Goal: Task Accomplishment & Management: Complete application form

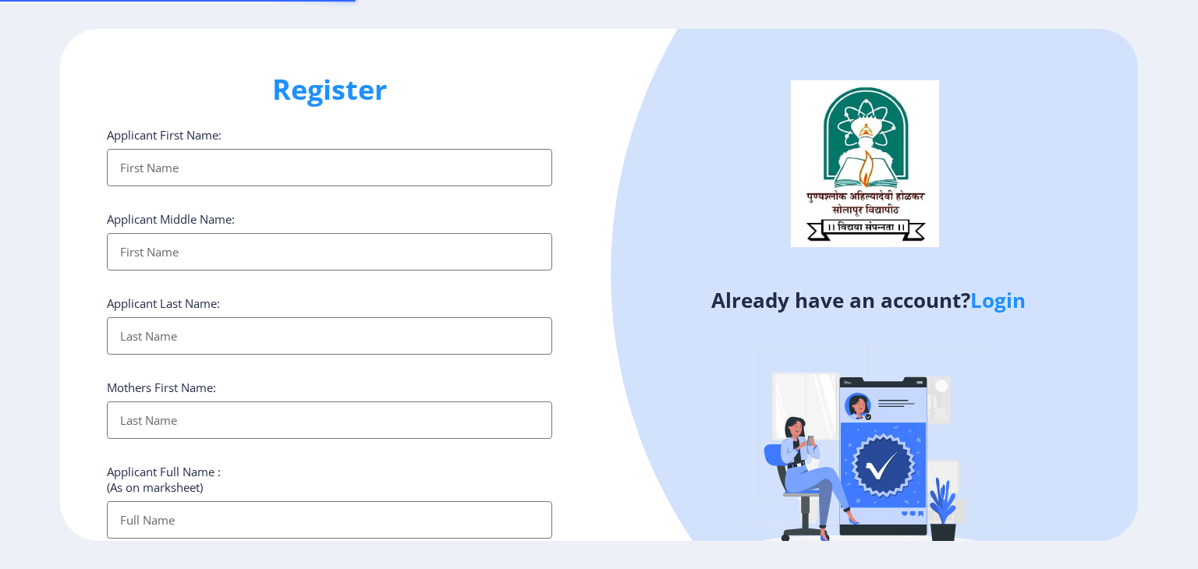
select select
click at [451, 161] on input "Applicant First Name:" at bounding box center [329, 167] width 445 height 37
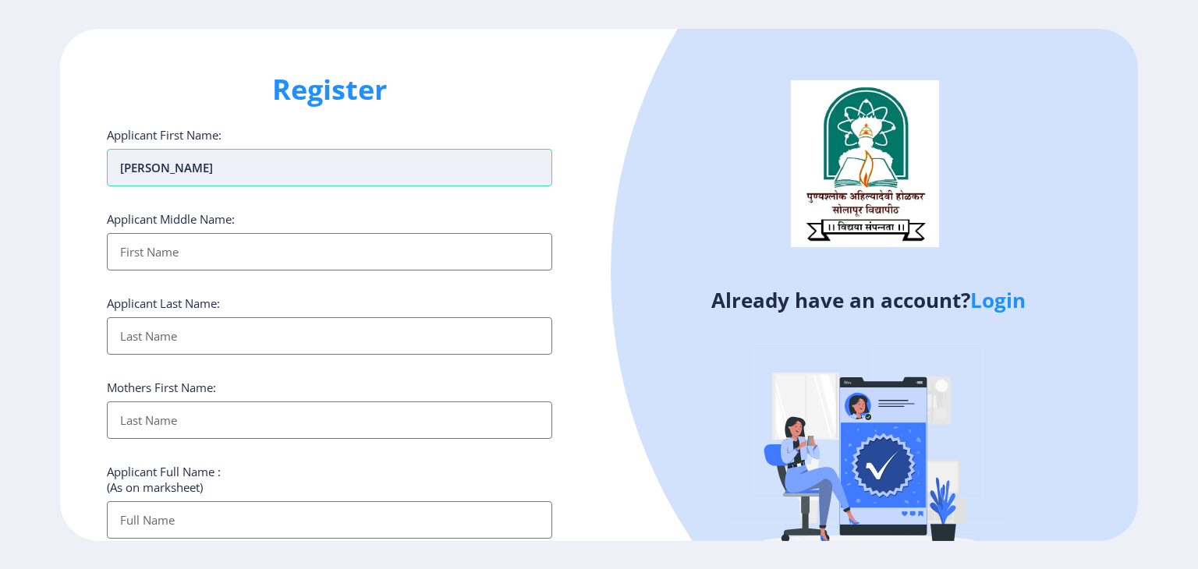
type input "[PERSON_NAME]"
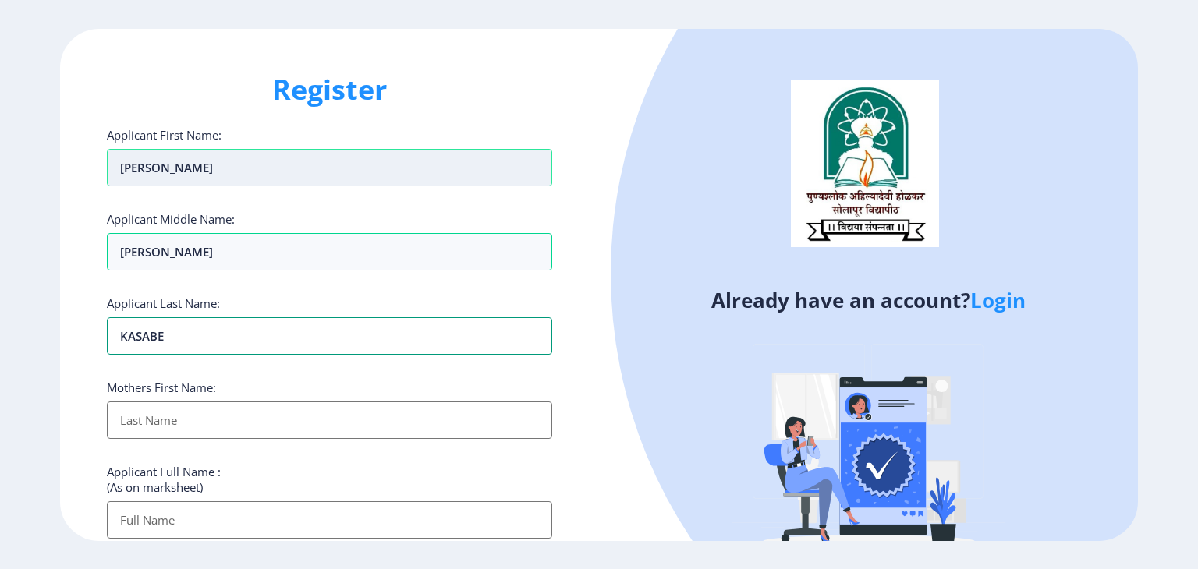
type input "KASABE"
type input "KALPANA"
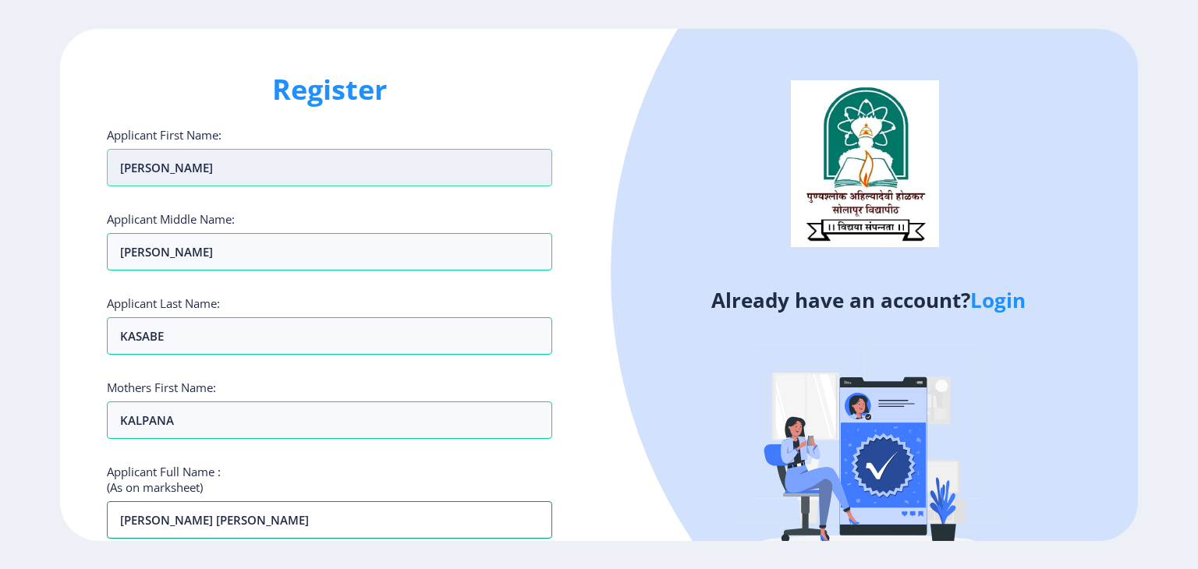
type input "[PERSON_NAME] [PERSON_NAME]"
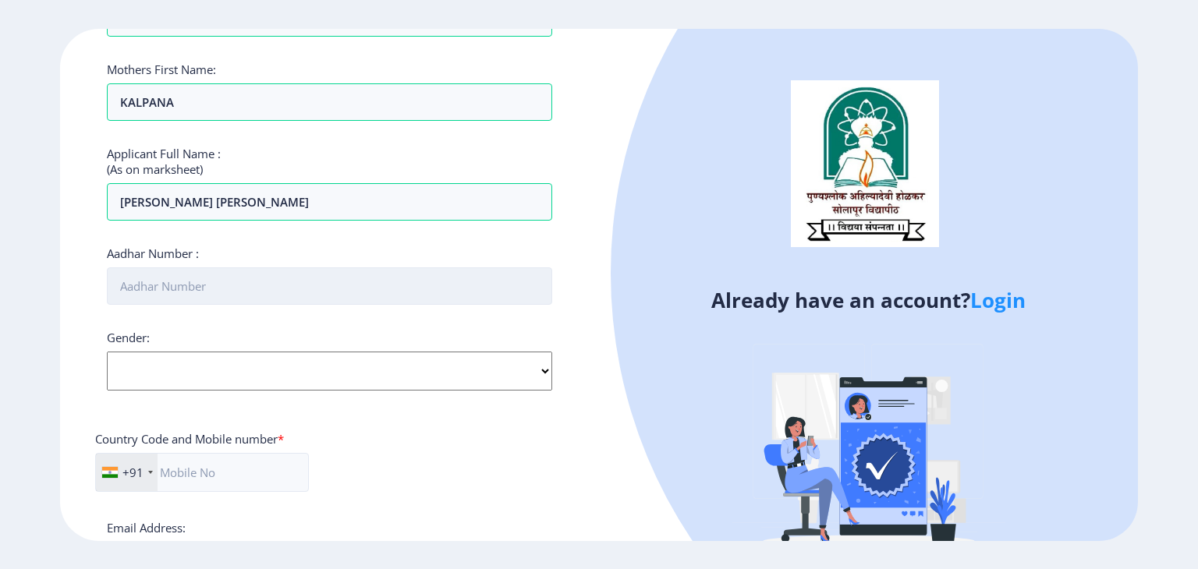
click at [310, 292] on input "Aadhar Number :" at bounding box center [329, 285] width 445 height 37
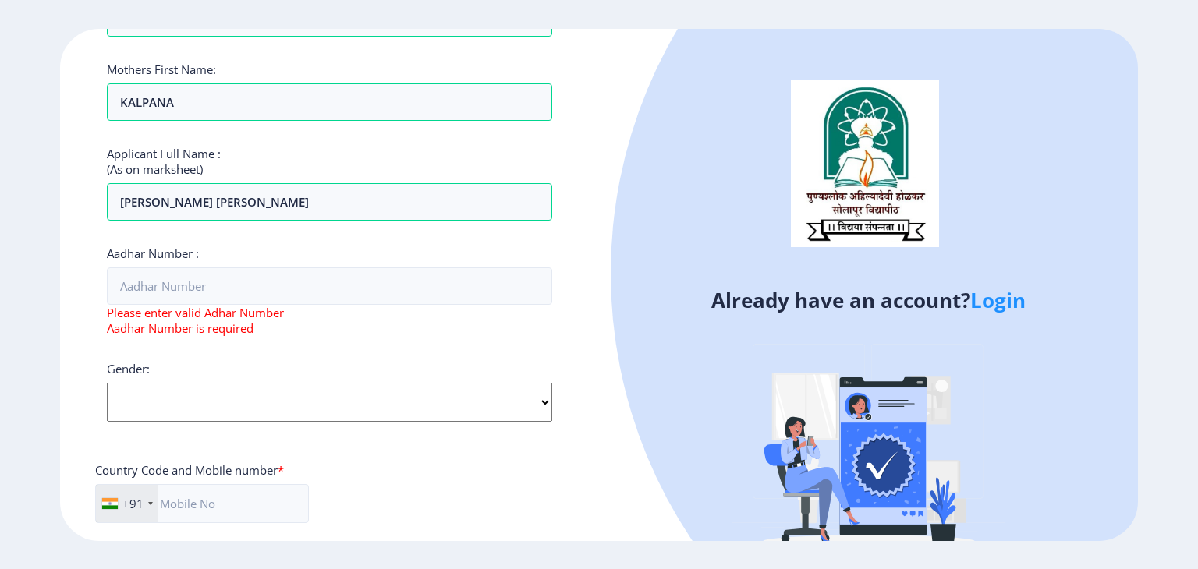
click at [443, 369] on div "Gender: Select Gender Male Female Other" at bounding box center [329, 391] width 445 height 61
select select "[DEMOGRAPHIC_DATA]"
click at [107, 383] on select "Select Gender Male Female Other" at bounding box center [329, 402] width 445 height 39
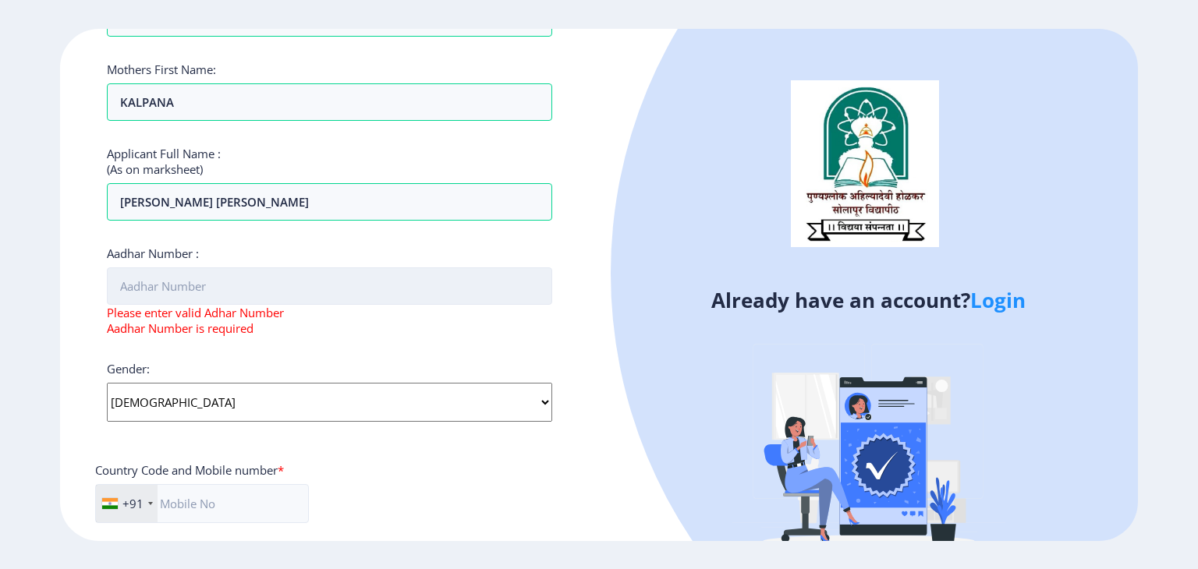
click at [318, 284] on input "Aadhar Number :" at bounding box center [329, 285] width 445 height 37
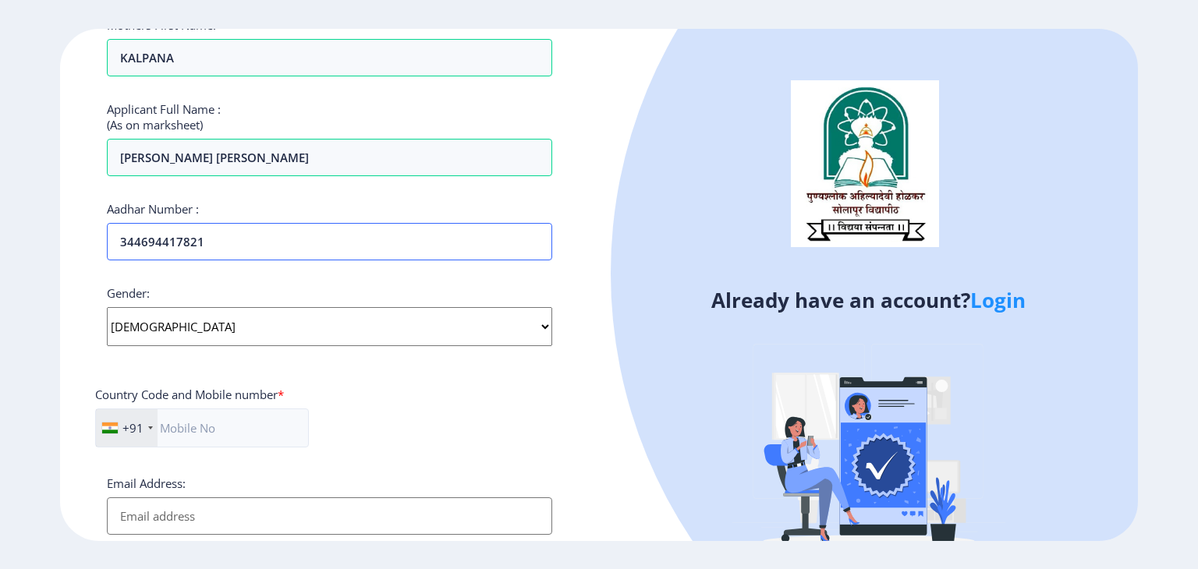
scroll to position [474, 0]
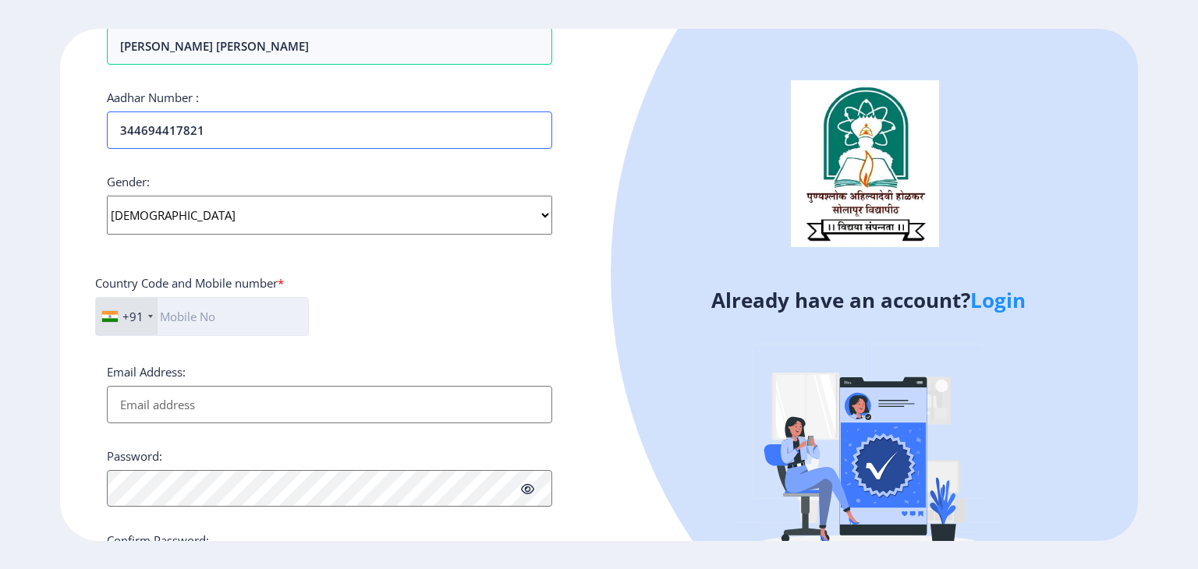
type input "344694417821"
click at [240, 313] on input "text" at bounding box center [202, 316] width 214 height 39
type input "9922455055"
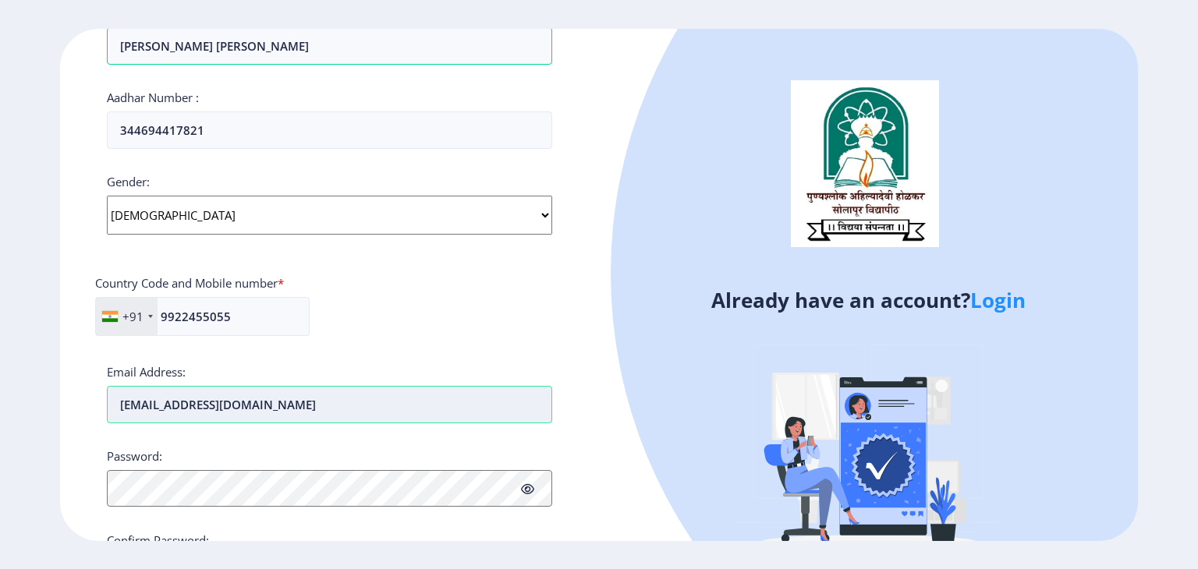
click at [212, 397] on input "vaibhavkasbe03@gmail.com" at bounding box center [329, 404] width 445 height 37
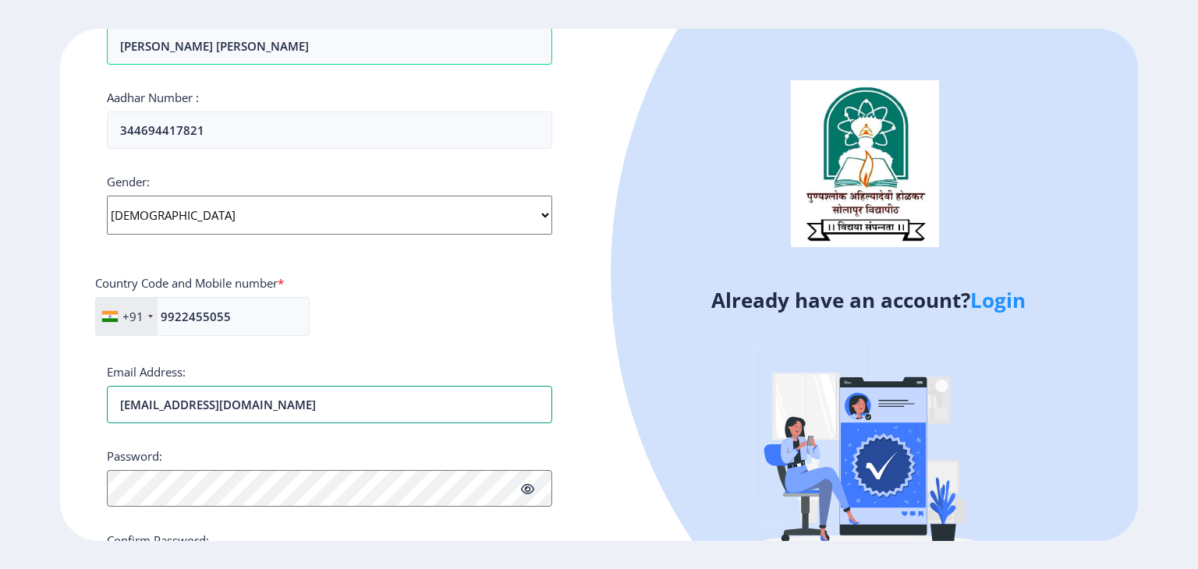
type input "[EMAIL_ADDRESS][DOMAIN_NAME]"
click at [540, 380] on div "Email Address: vaibhavkasbe031999@gmail.com" at bounding box center [329, 393] width 445 height 59
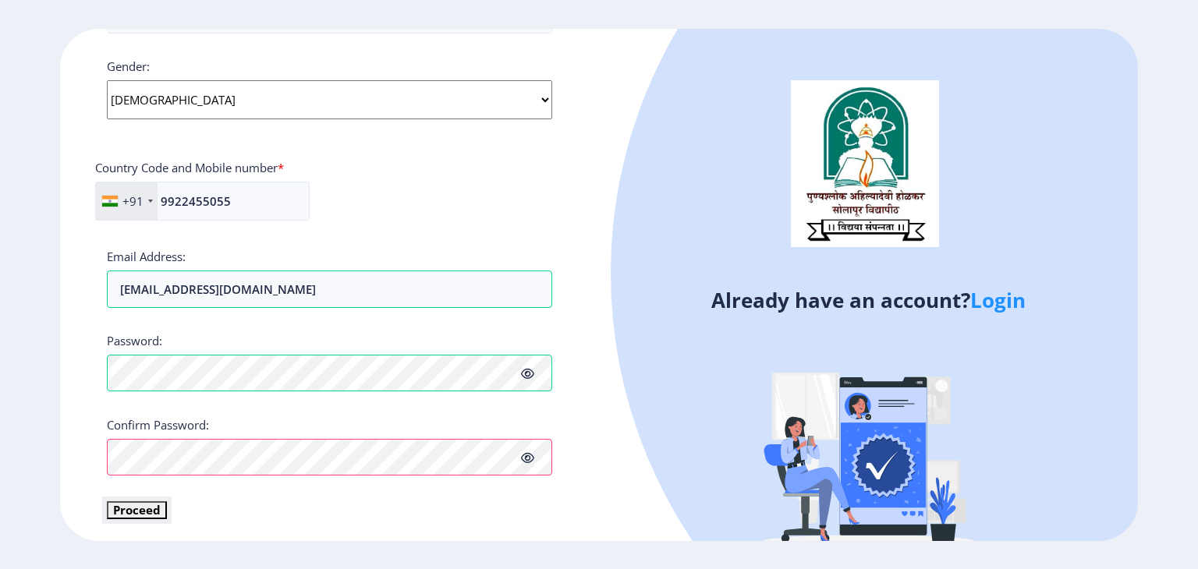
scroll to position [589, 0]
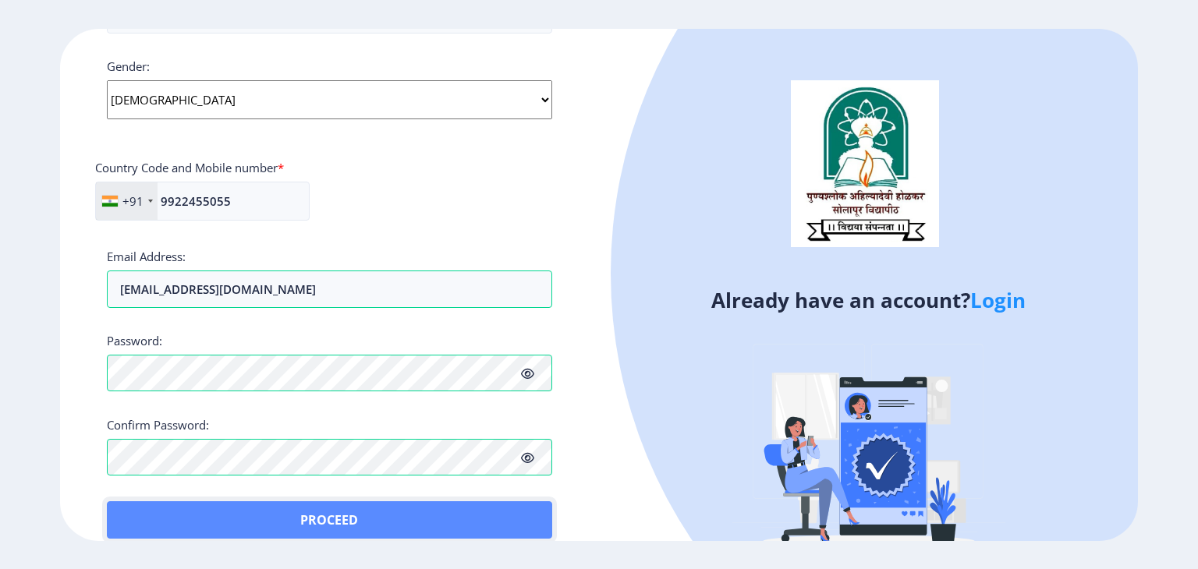
click at [342, 520] on button "Proceed" at bounding box center [329, 519] width 445 height 37
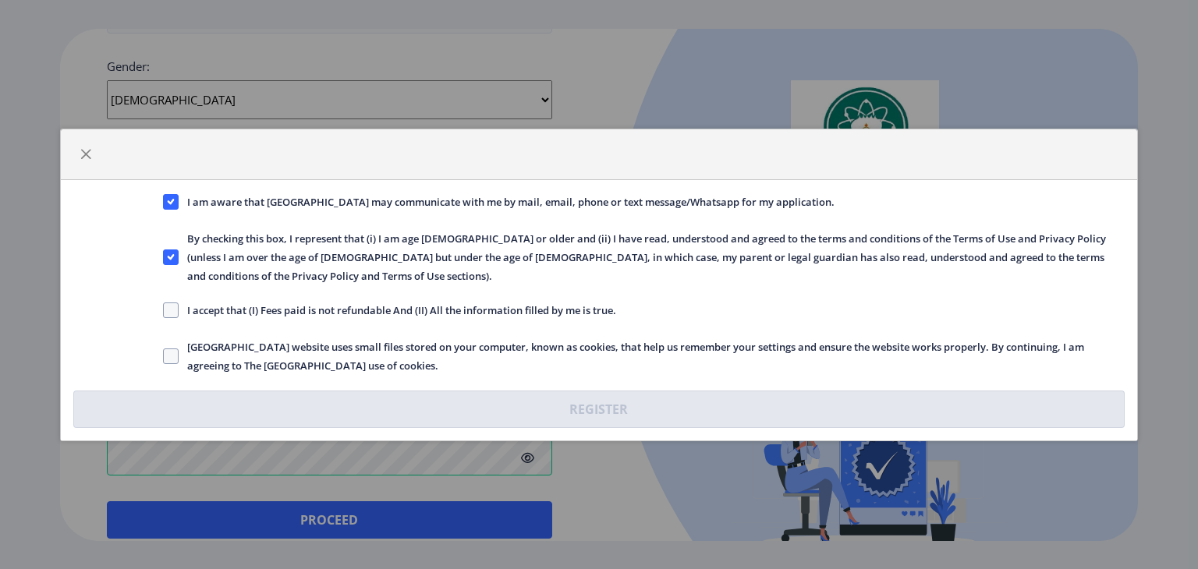
click at [179, 304] on span "I accept that (I) Fees paid is not refundable And (II) All the information fill…" at bounding box center [397, 310] width 437 height 19
click at [164, 310] on input "I accept that (I) Fees paid is not refundable And (II) All the information fill…" at bounding box center [163, 310] width 1 height 1
checkbox input "true"
click at [172, 349] on span at bounding box center [171, 357] width 16 height 16
click at [164, 356] on input "Solapur University website uses small files stored on your computer, known as c…" at bounding box center [163, 356] width 1 height 1
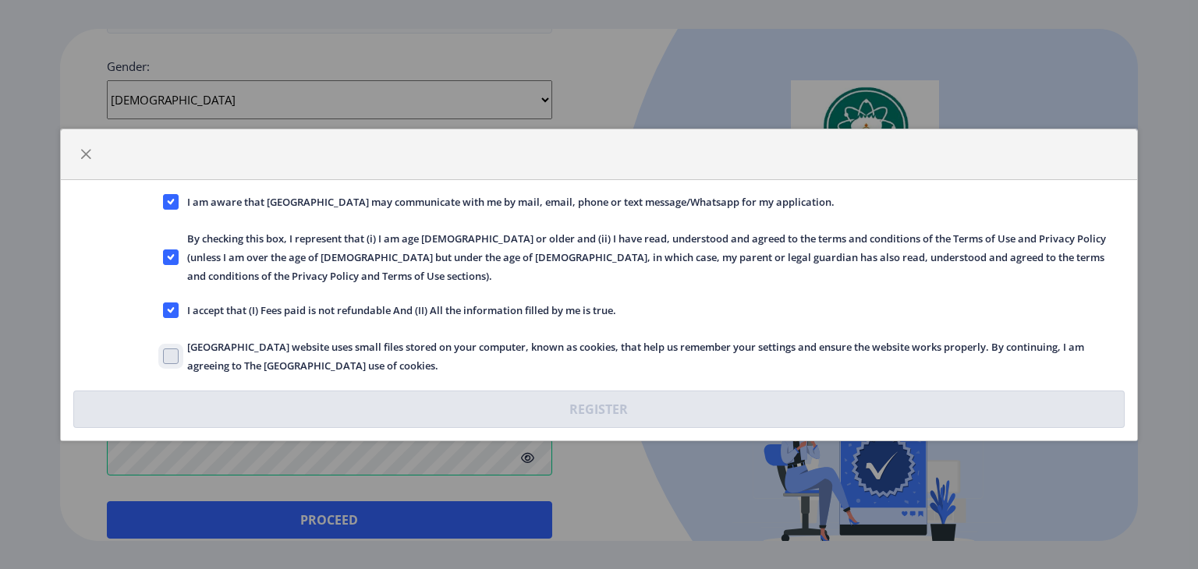
checkbox input "true"
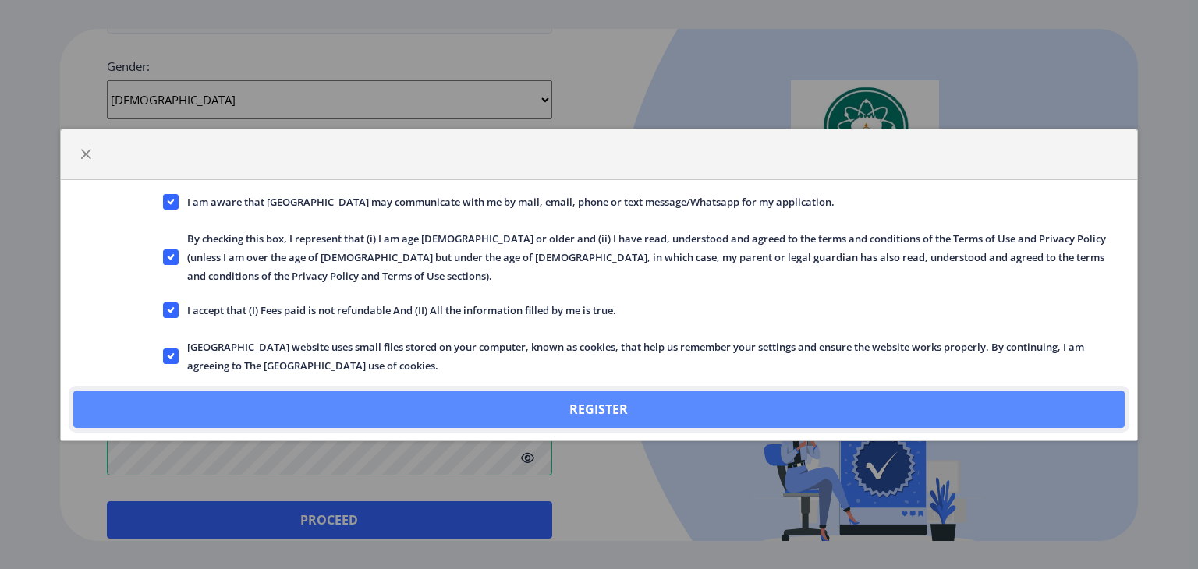
click at [544, 395] on button "Register" at bounding box center [598, 409] width 1051 height 37
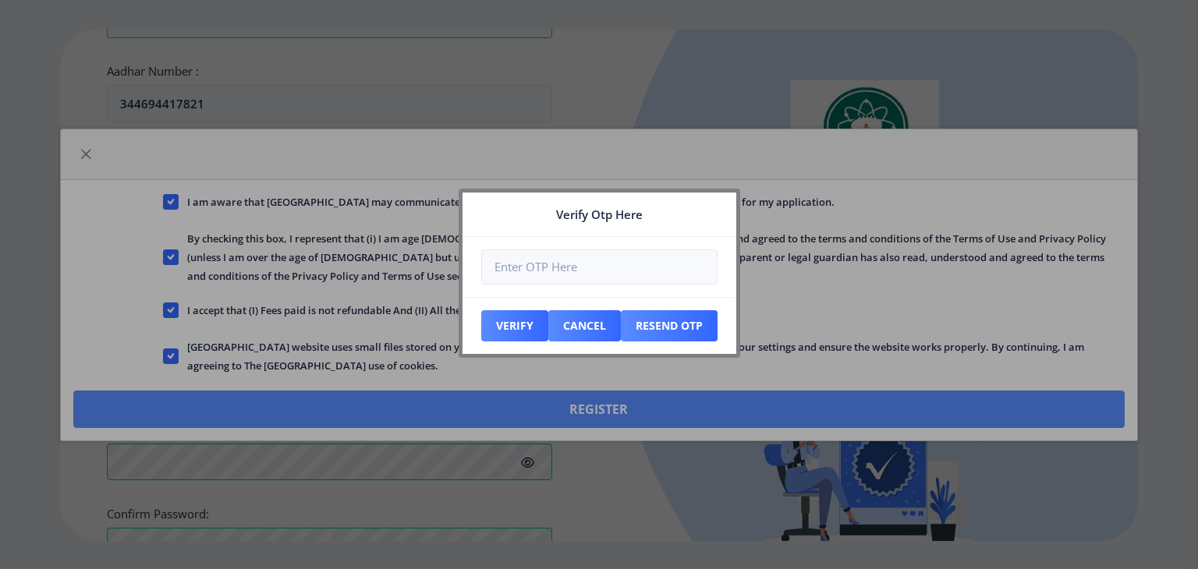
scroll to position [678, 0]
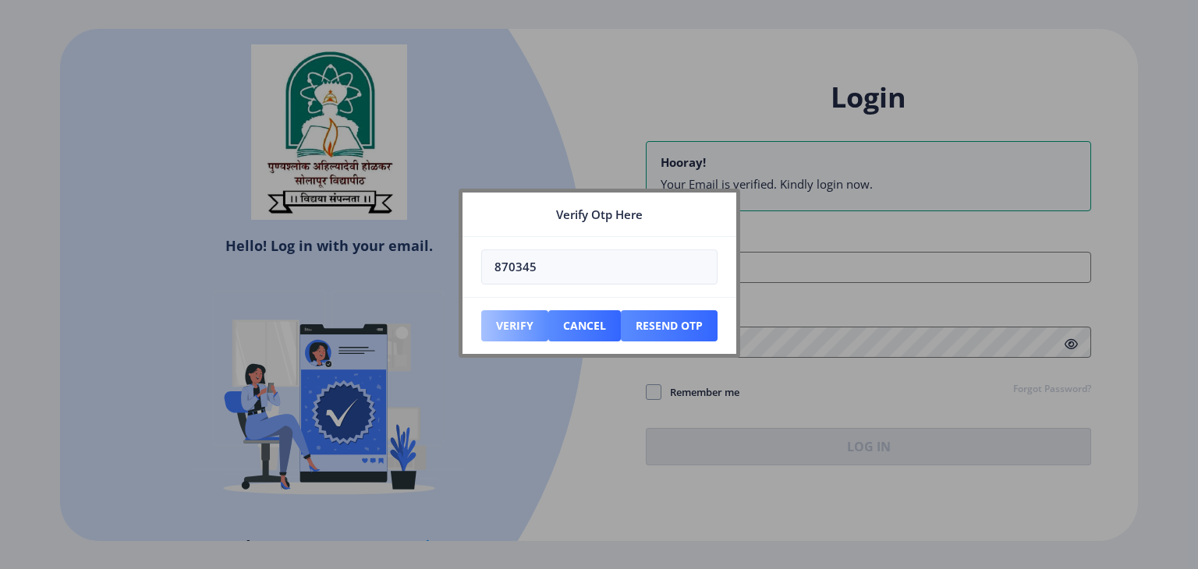
type input "870345"
click at [504, 319] on button "Verify" at bounding box center [514, 325] width 67 height 31
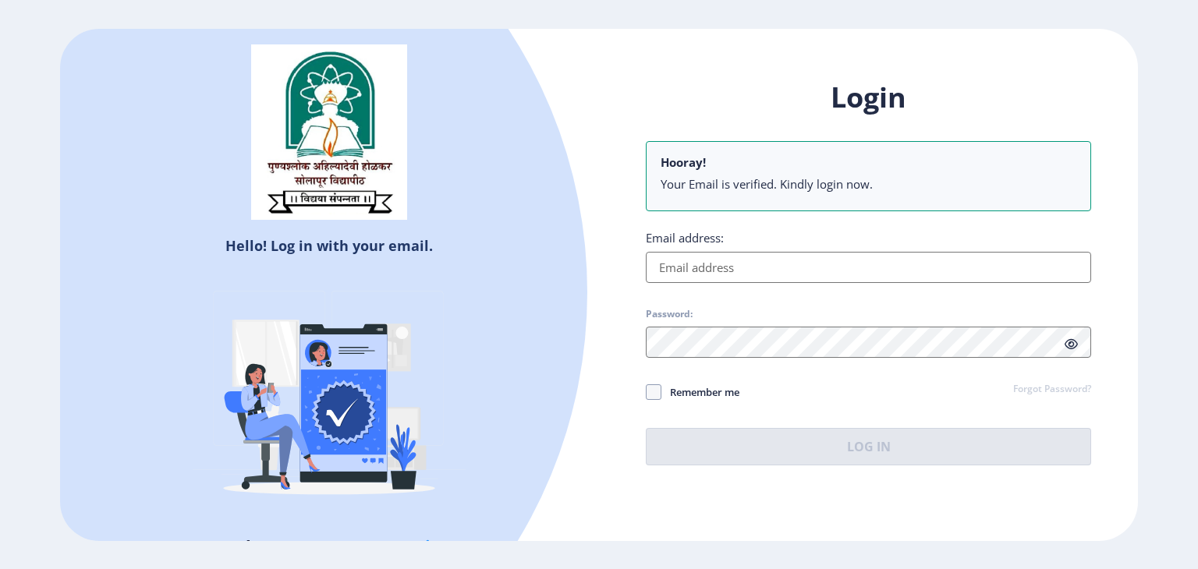
click at [711, 253] on input "Email address:" at bounding box center [868, 267] width 445 height 31
paste input "[EMAIL_ADDRESS][DOMAIN_NAME]"
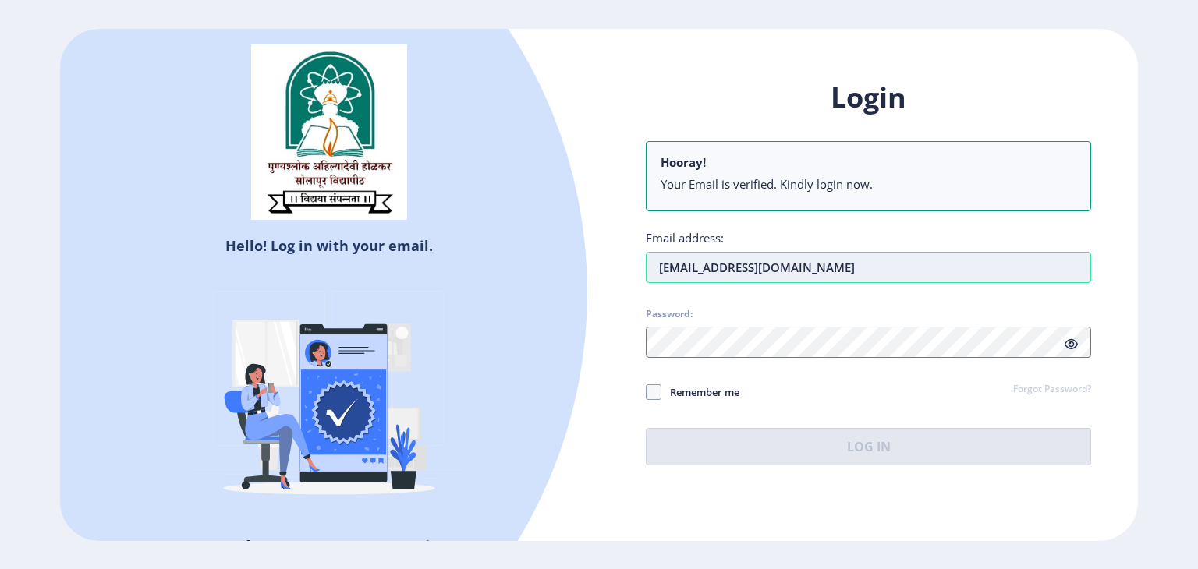
type input "[EMAIL_ADDRESS][DOMAIN_NAME]"
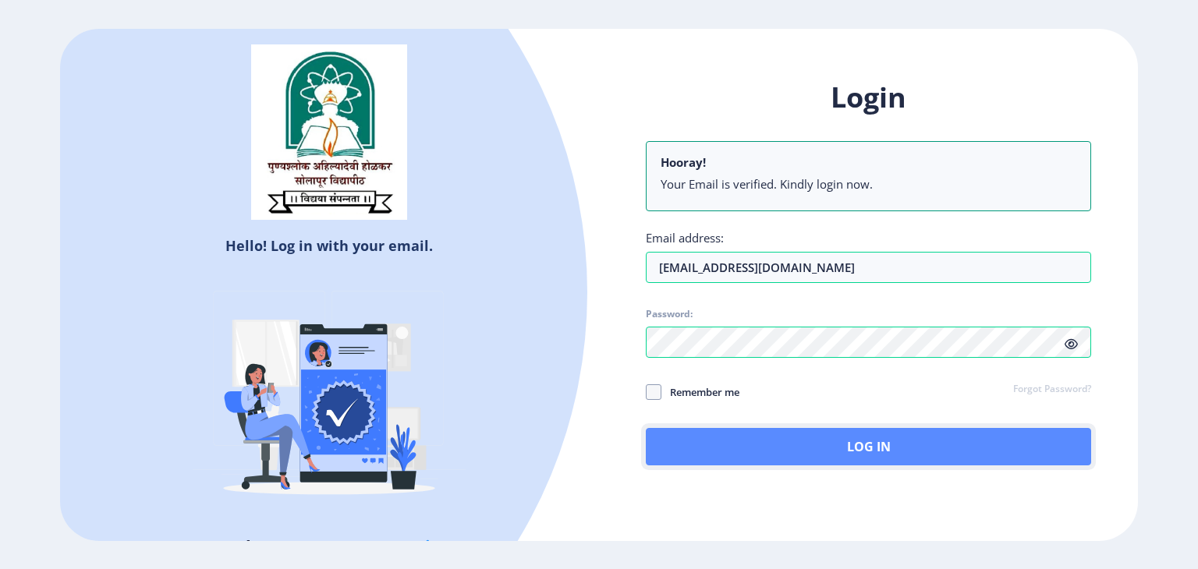
click at [810, 452] on button "Log In" at bounding box center [868, 446] width 445 height 37
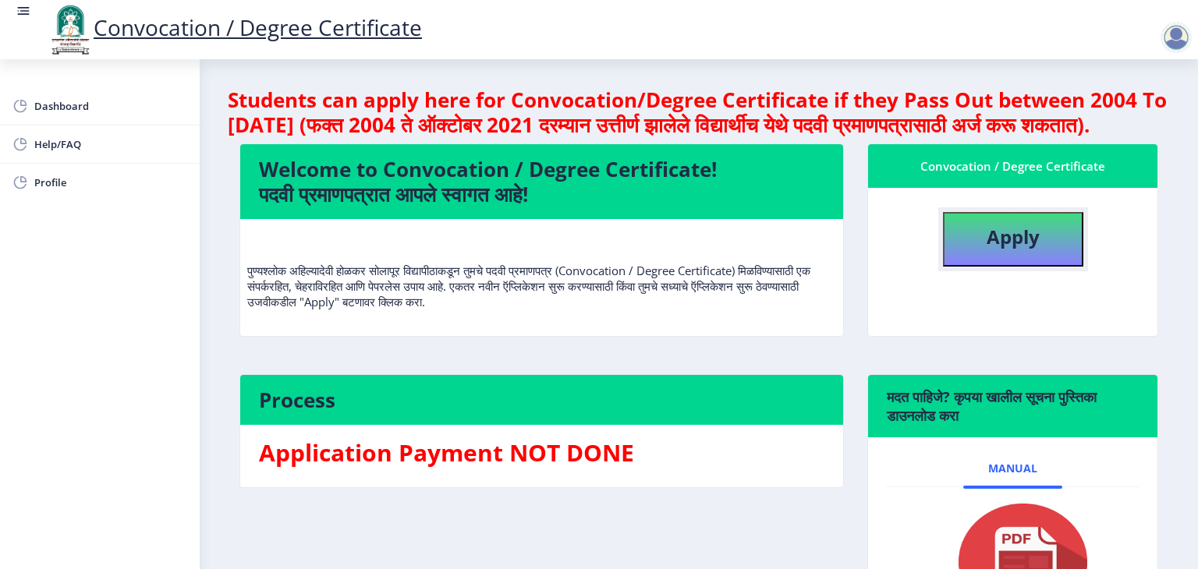
click at [1018, 250] on b "Apply" at bounding box center [1012, 237] width 53 height 26
select select
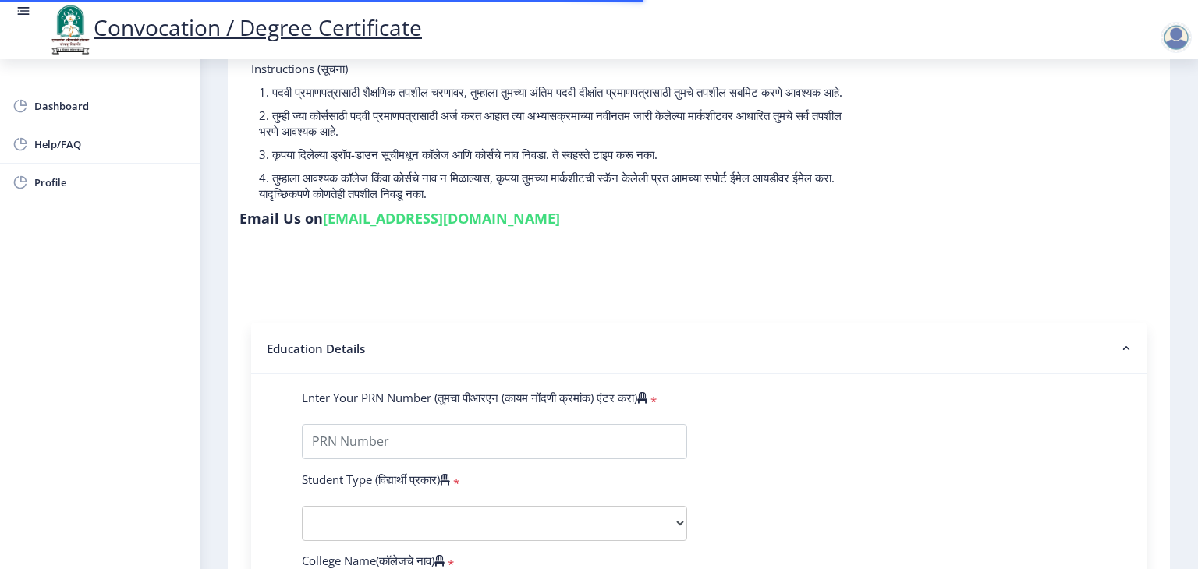
scroll to position [234, 0]
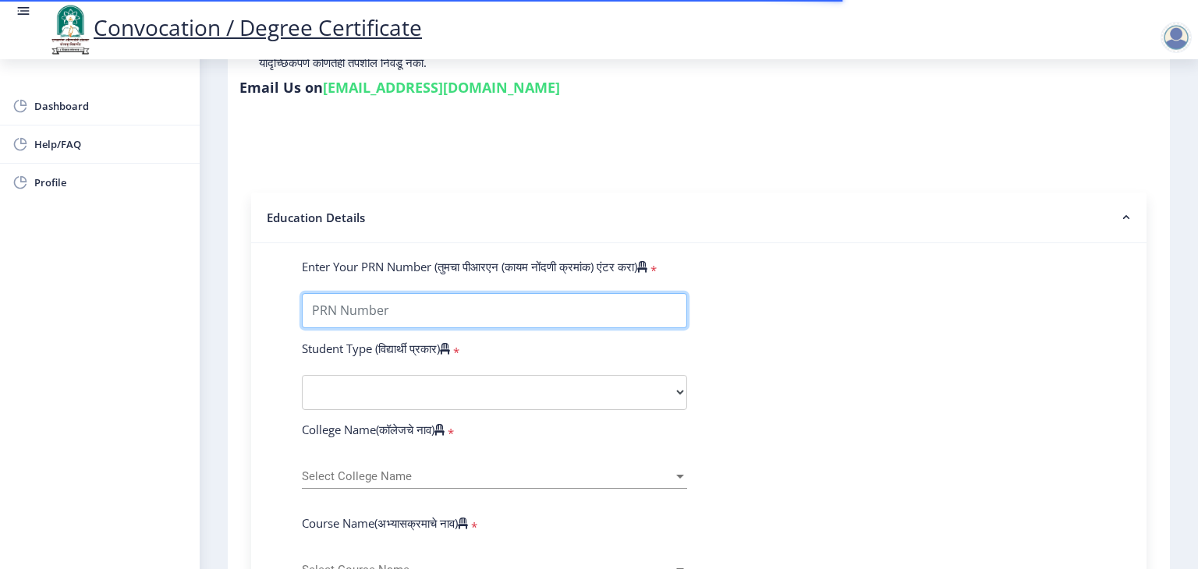
click at [596, 293] on input "Enter Your PRN Number (तुमचा पीआरएन (कायम नोंदणी क्रमांक) एंटर करा)" at bounding box center [494, 310] width 385 height 35
type input "2009032500217594"
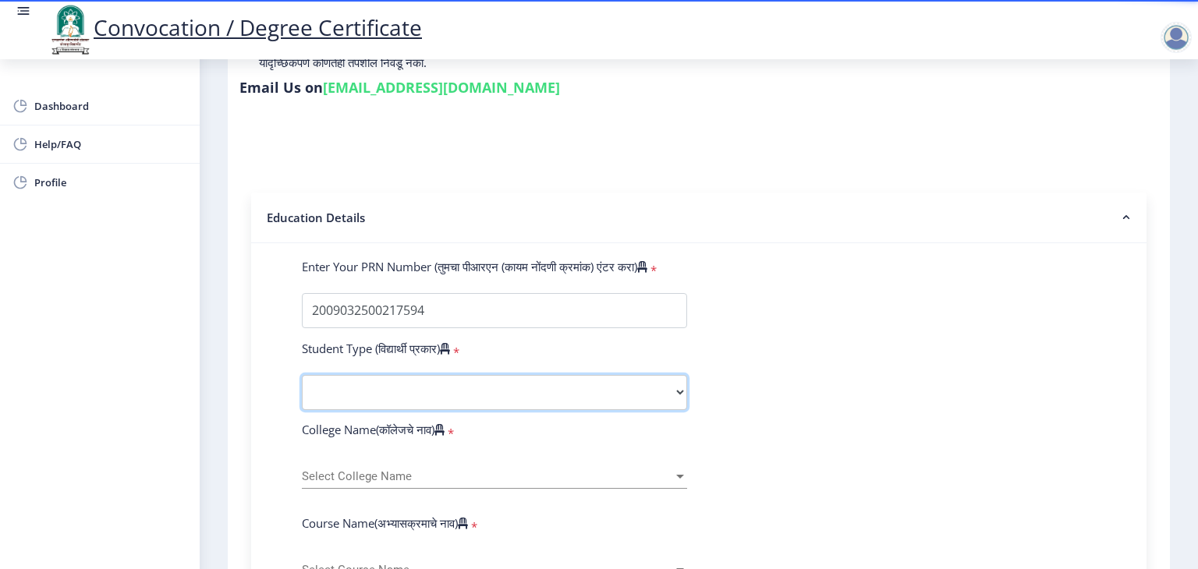
click at [512, 398] on select "Select Student Type Regular External" at bounding box center [494, 392] width 385 height 35
select select "Regular"
click at [302, 375] on select "Select Student Type Regular External" at bounding box center [494, 392] width 385 height 35
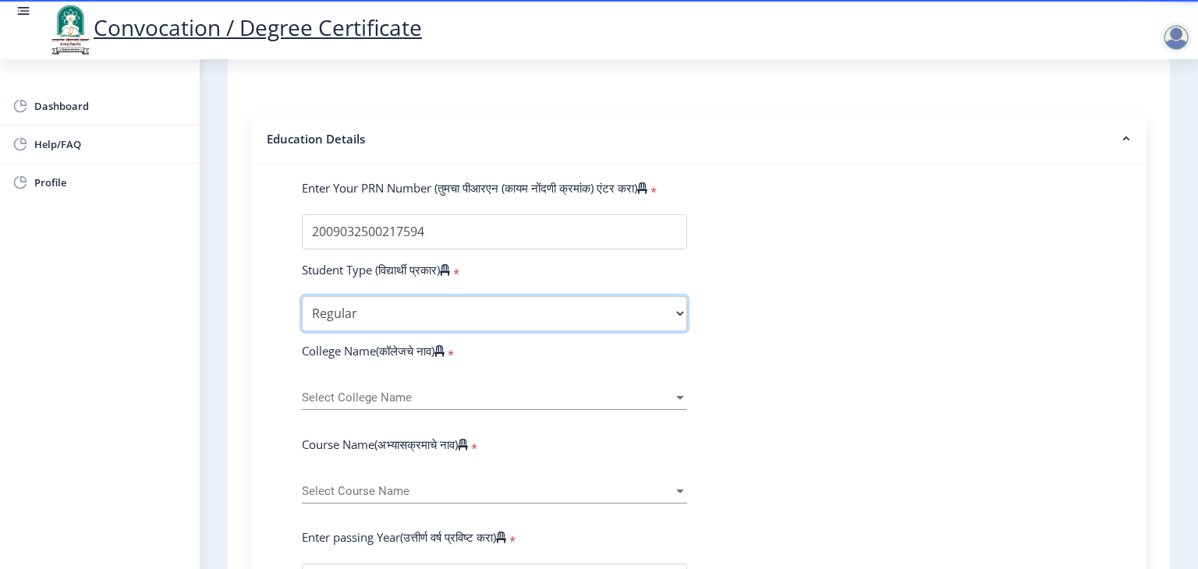
scroll to position [390, 0]
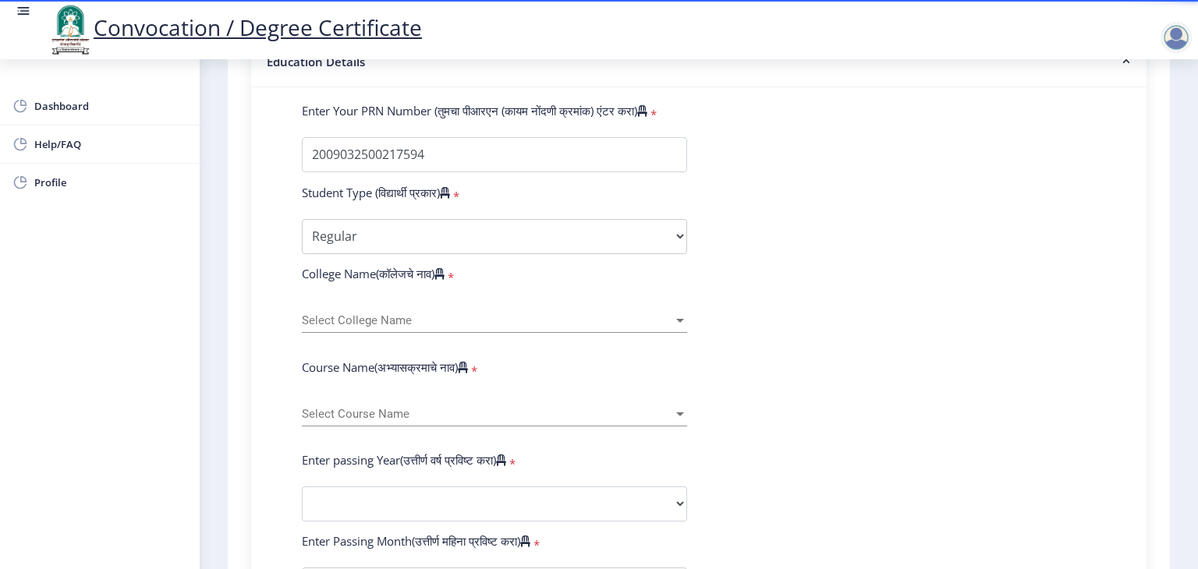
click at [498, 303] on div "Select College Name Select College Name" at bounding box center [494, 316] width 385 height 33
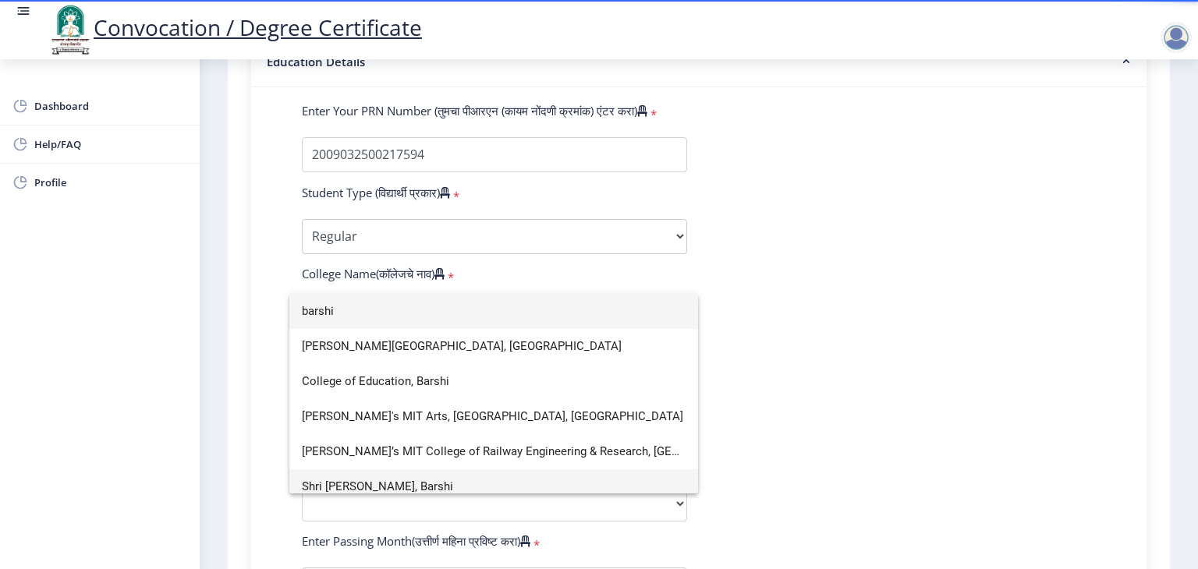
type input "barshi"
click at [391, 478] on span "Shri Shivaji Mahavidyalaya, Barshi" at bounding box center [494, 486] width 384 height 35
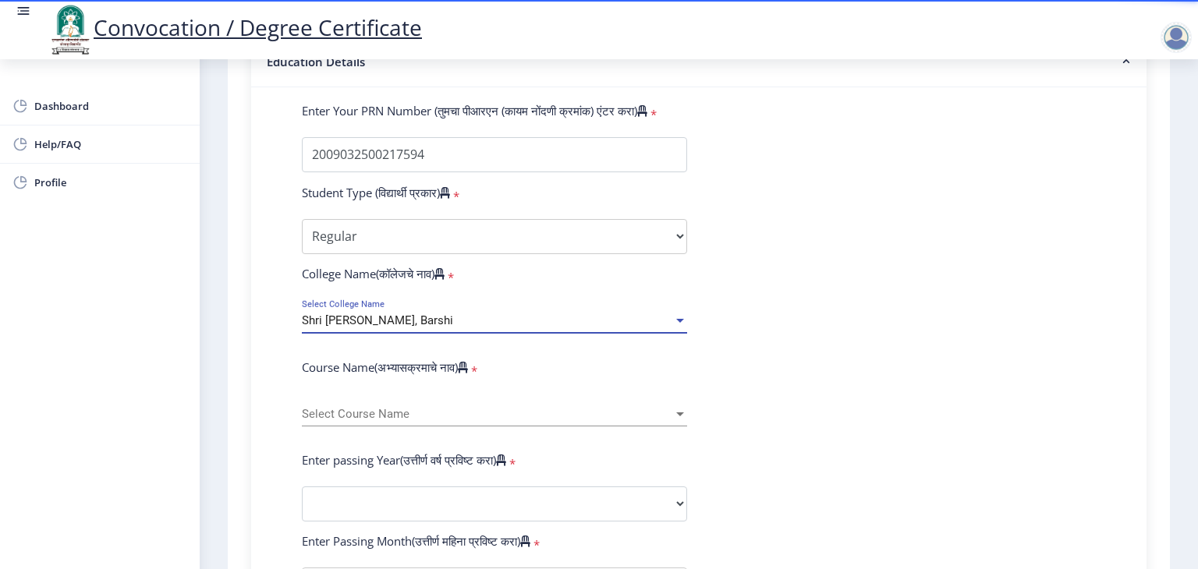
scroll to position [11, 0]
click at [415, 409] on span "Select Course Name" at bounding box center [487, 414] width 371 height 13
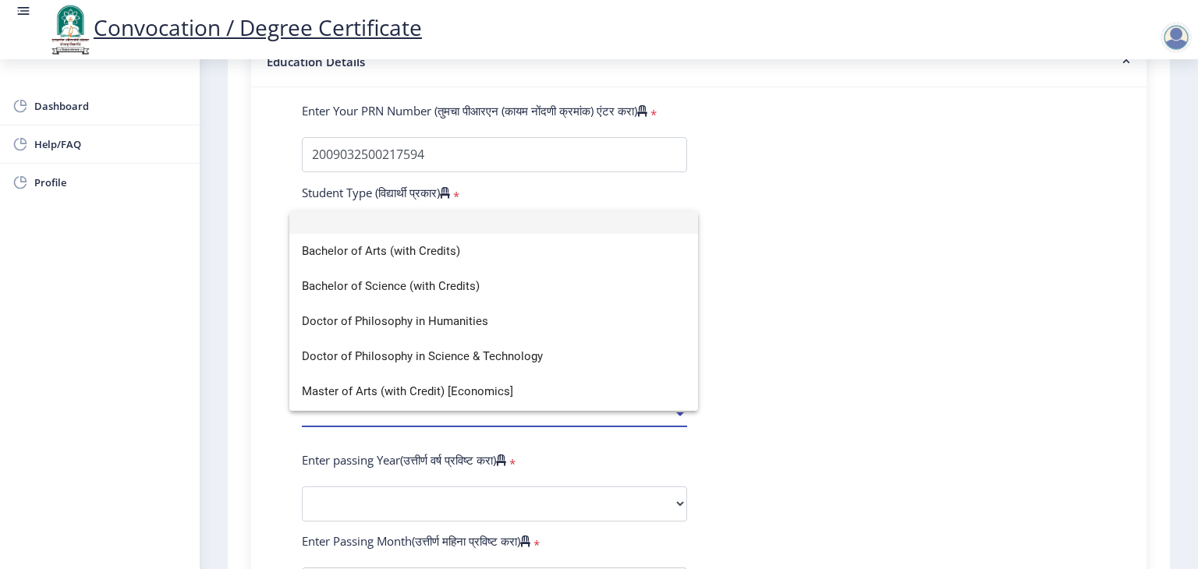
scroll to position [0, 0]
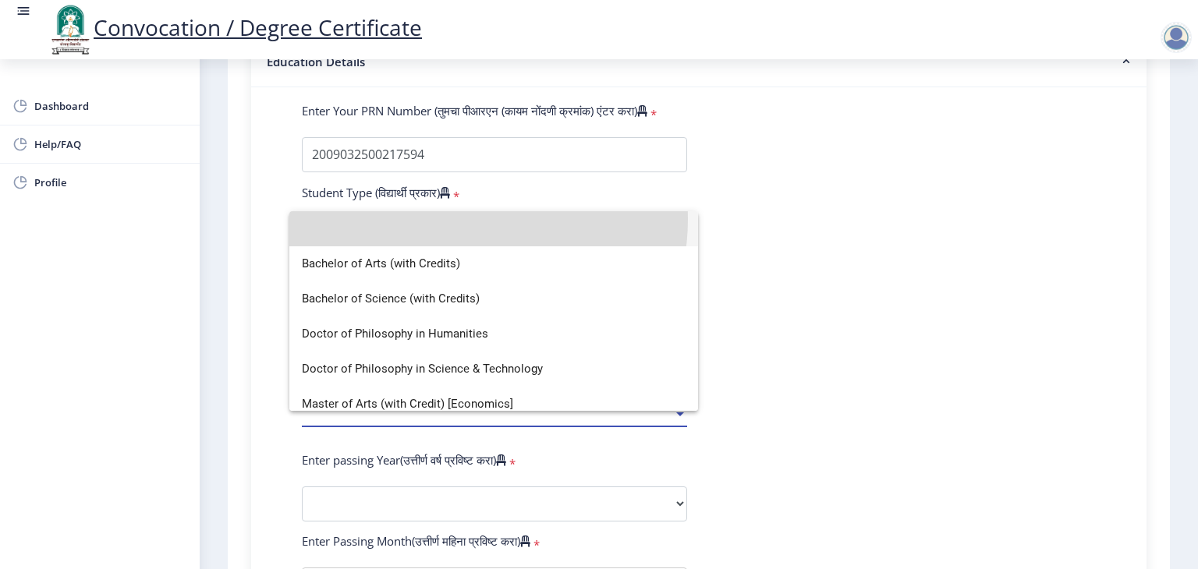
click at [465, 219] on input at bounding box center [494, 228] width 384 height 35
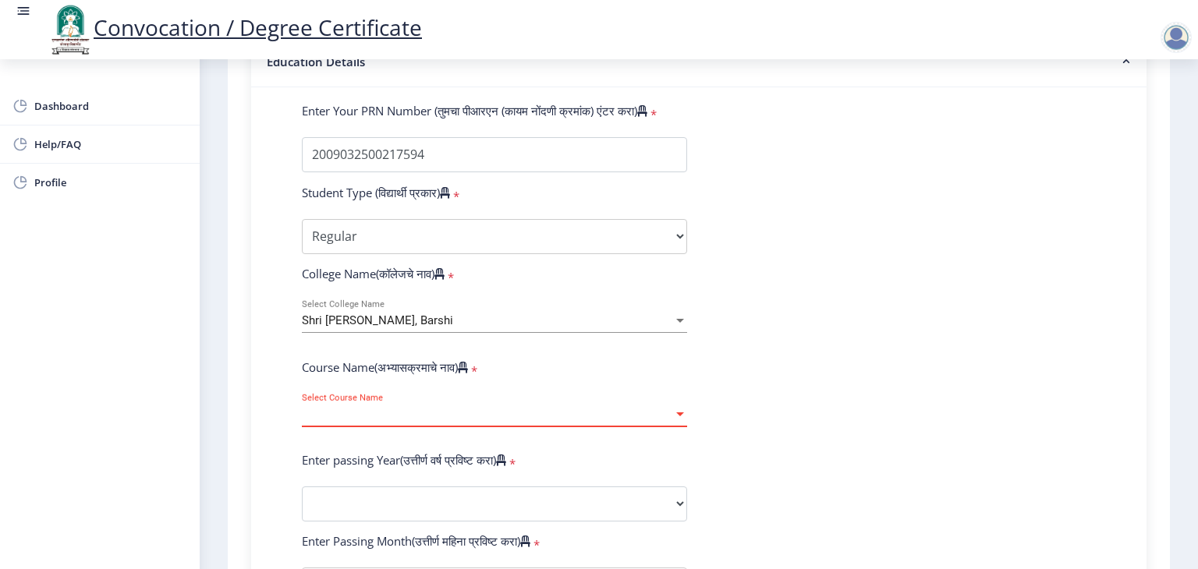
click at [398, 416] on div "Select Course Name Select Course Name" at bounding box center [494, 418] width 385 height 48
click at [405, 408] on span "Select Course Name" at bounding box center [487, 414] width 371 height 13
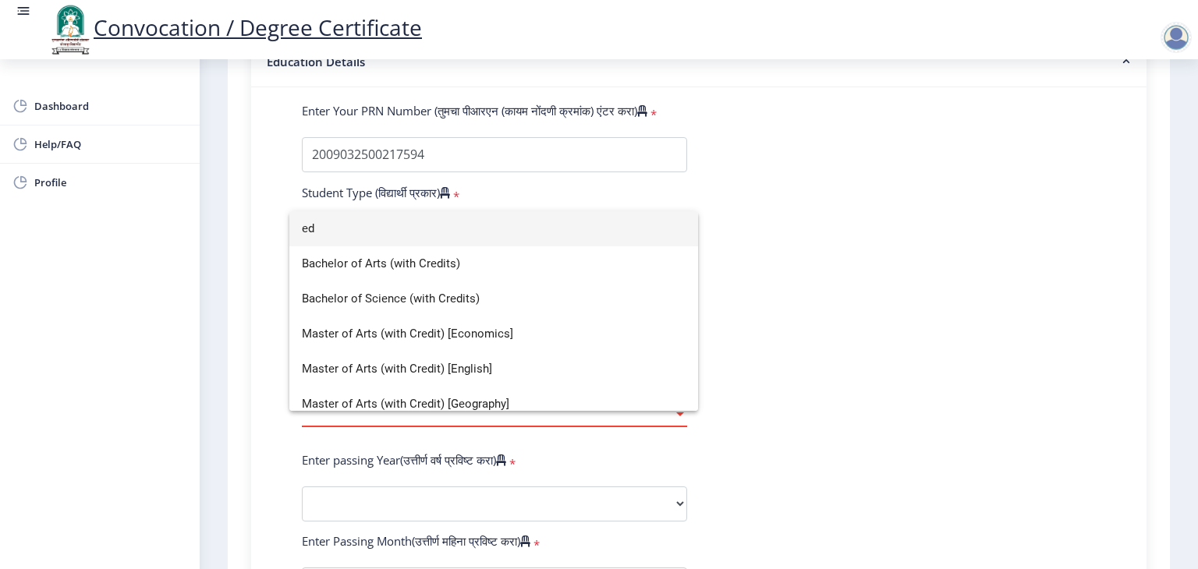
type input "e"
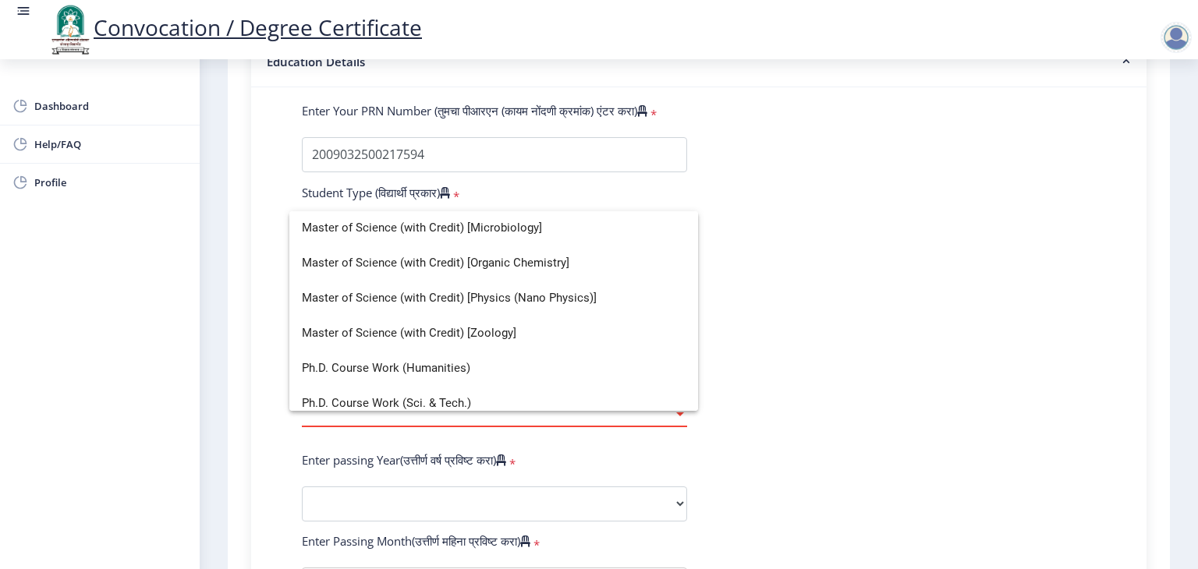
scroll to position [572, 0]
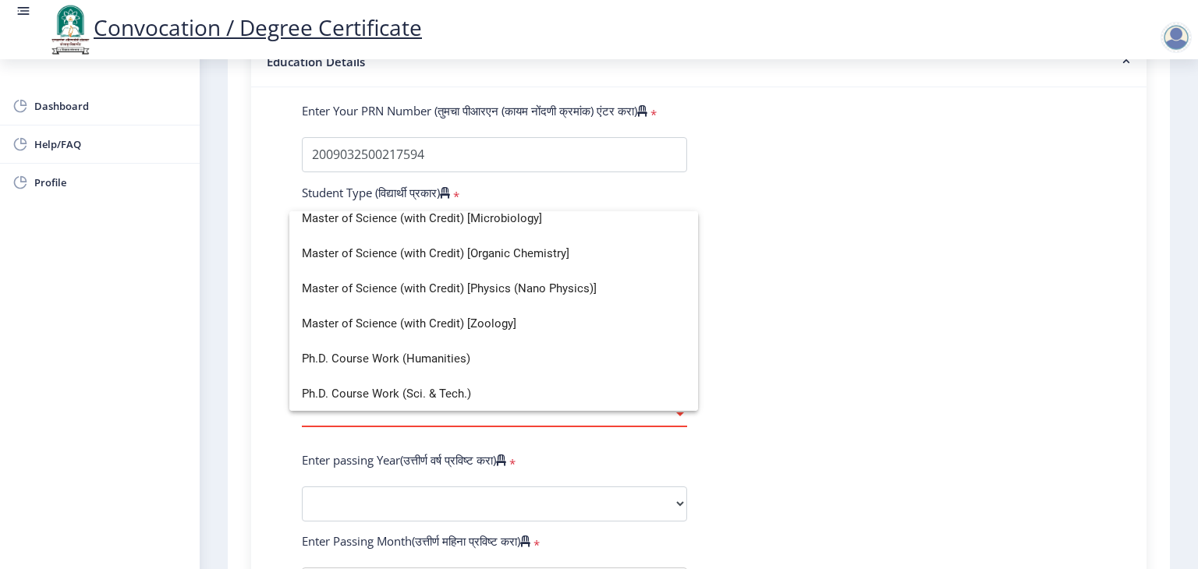
click at [920, 364] on div at bounding box center [599, 284] width 1198 height 569
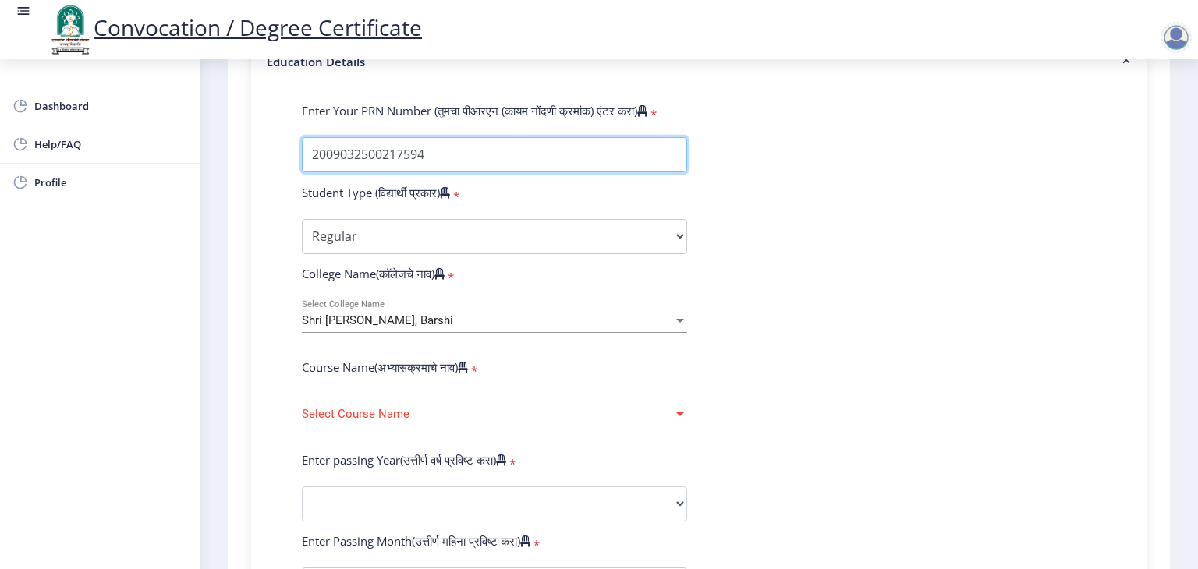
click at [549, 158] on input "Enter Your PRN Number (तुमचा पीआरएन (कायम नोंदणी क्रमांक) एंटर करा)" at bounding box center [494, 154] width 385 height 35
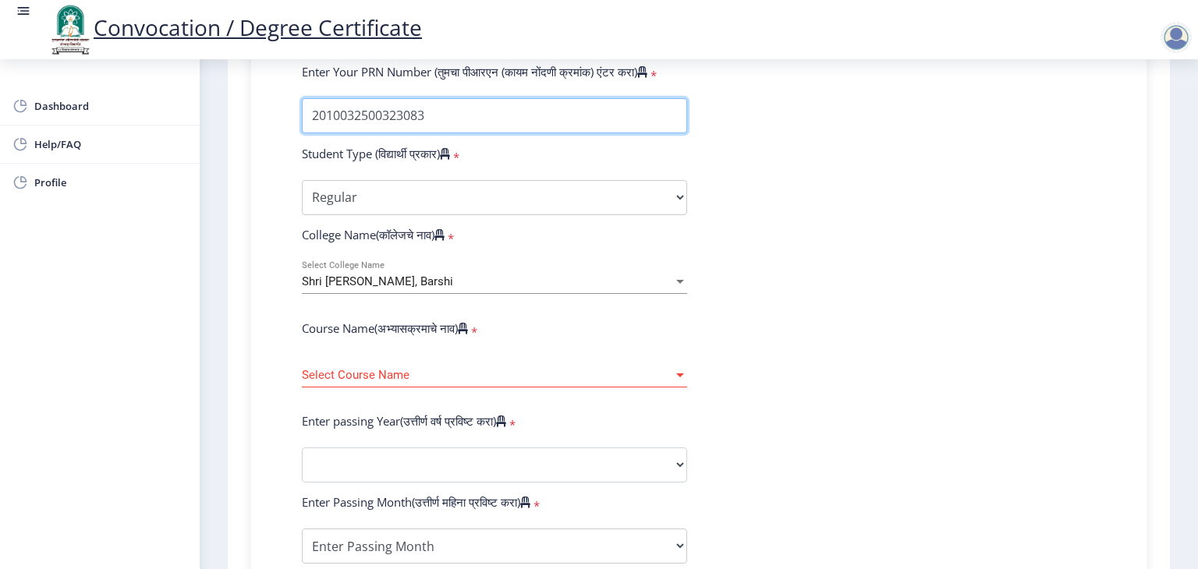
scroll to position [468, 0]
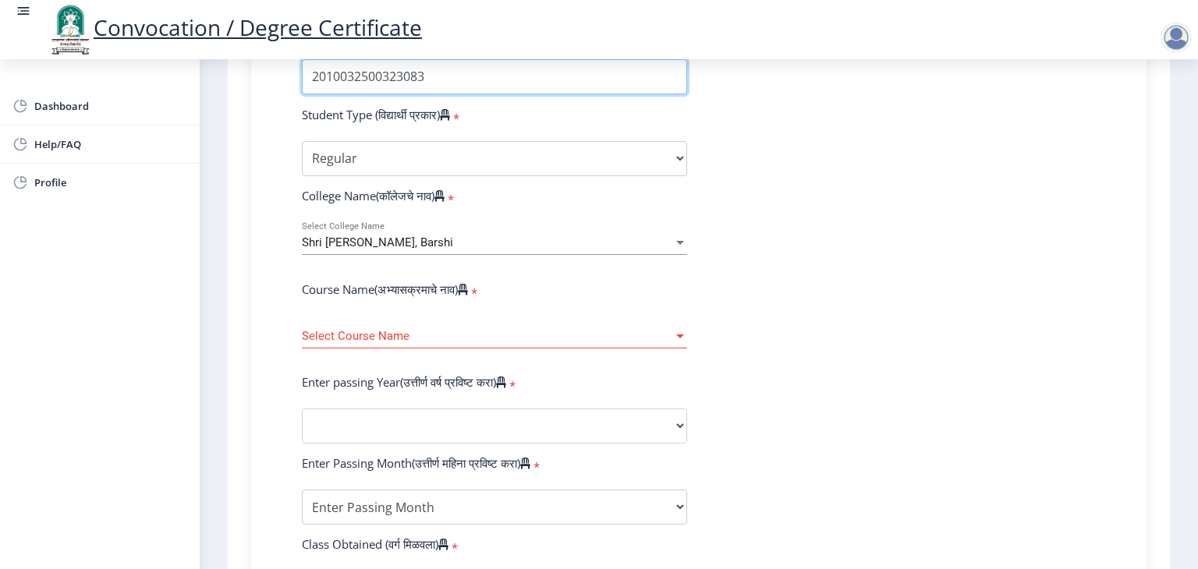
type input "2010032500323083"
click at [487, 316] on div "Select Course Name Select Course Name" at bounding box center [494, 332] width 385 height 33
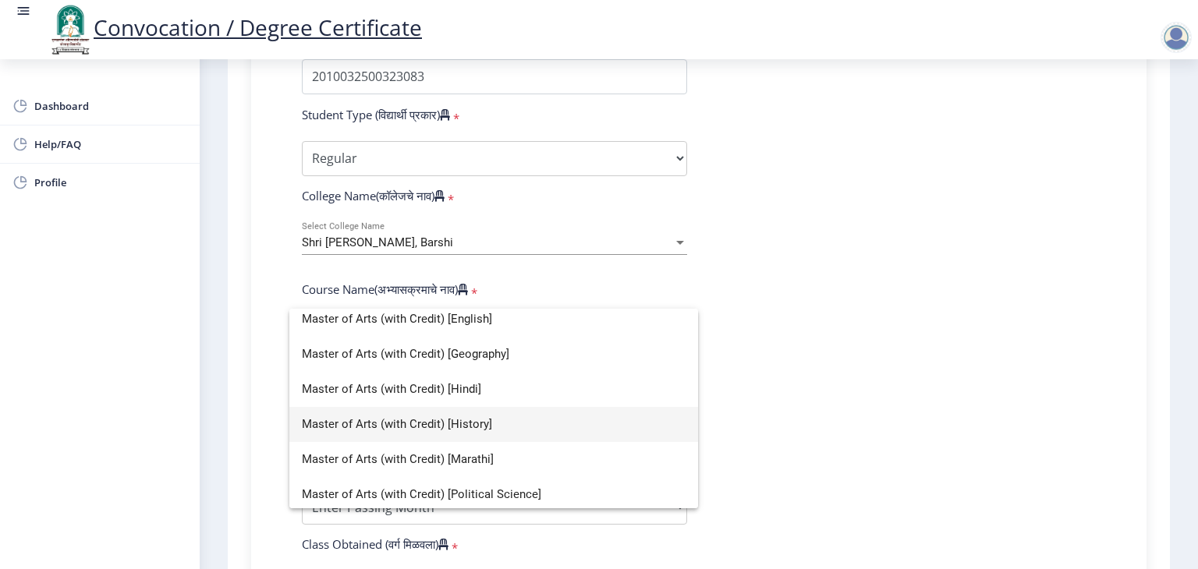
scroll to position [0, 0]
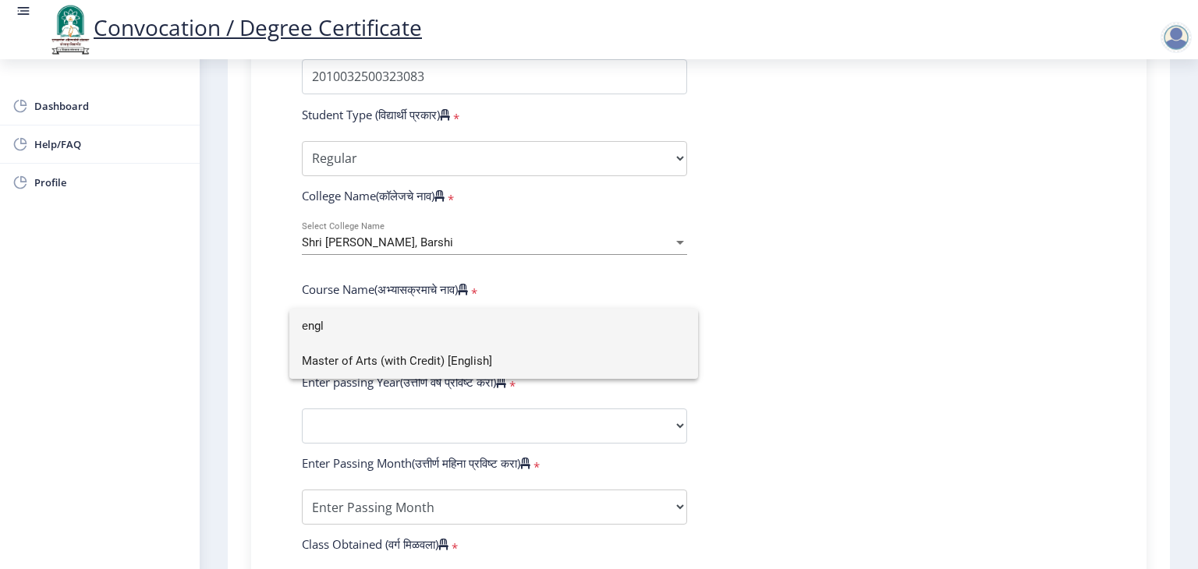
type input "engl"
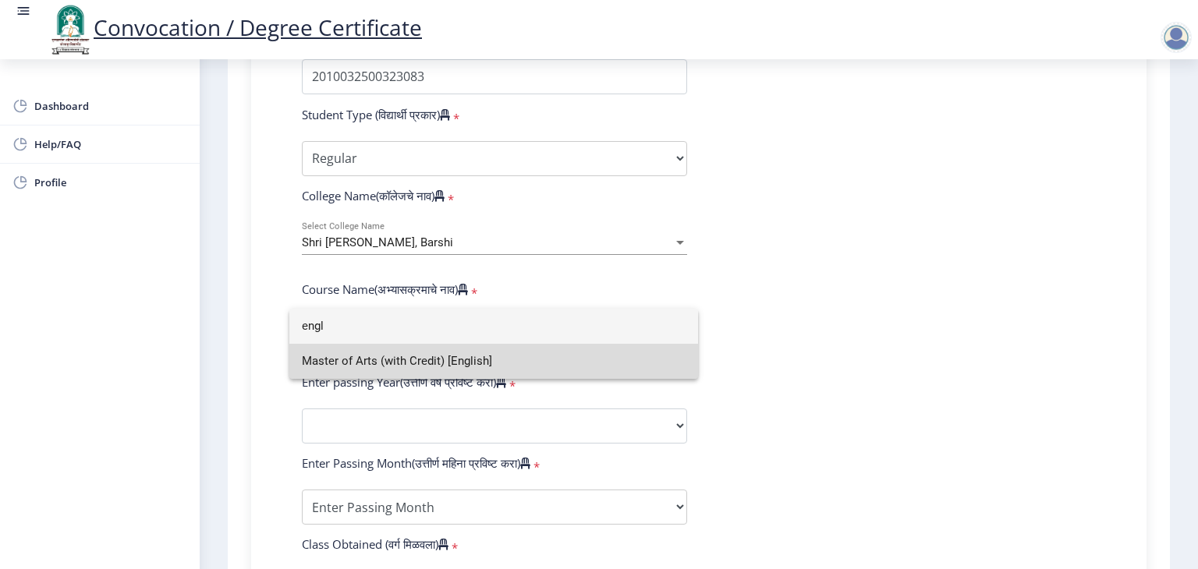
click at [454, 359] on span "Master of Arts (with Credit) [English]" at bounding box center [494, 361] width 384 height 35
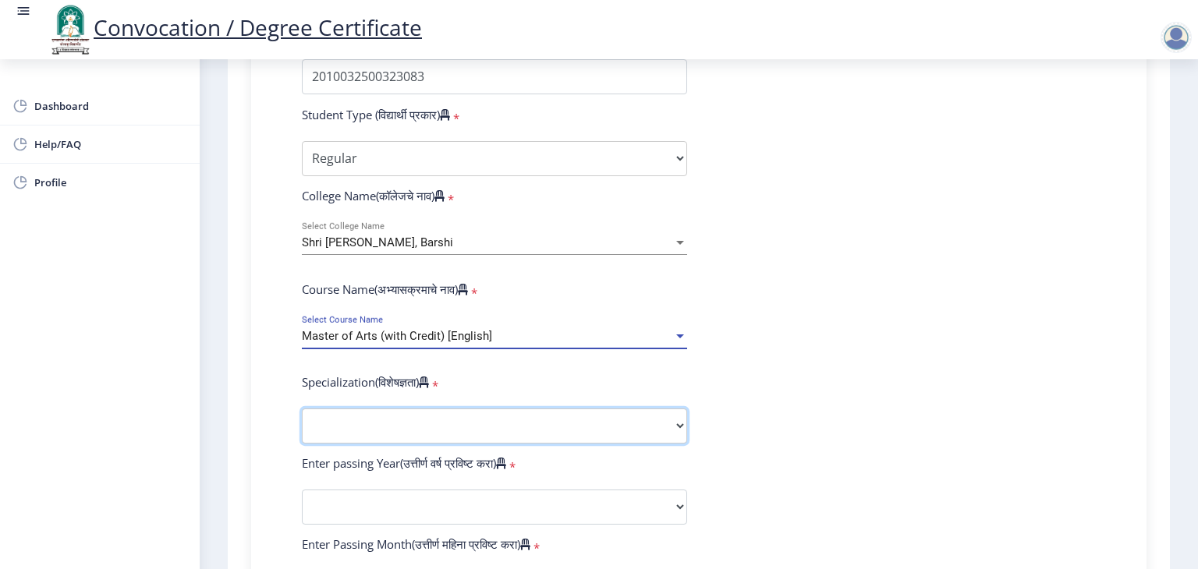
click at [443, 410] on select "Specialization English Hindi Marathi Urdu Ancient Indian History Culture & Arch…" at bounding box center [494, 426] width 385 height 35
select select "English"
click at [302, 409] on select "Specialization English Hindi Marathi Urdu Ancient Indian History Culture & Arch…" at bounding box center [494, 426] width 385 height 35
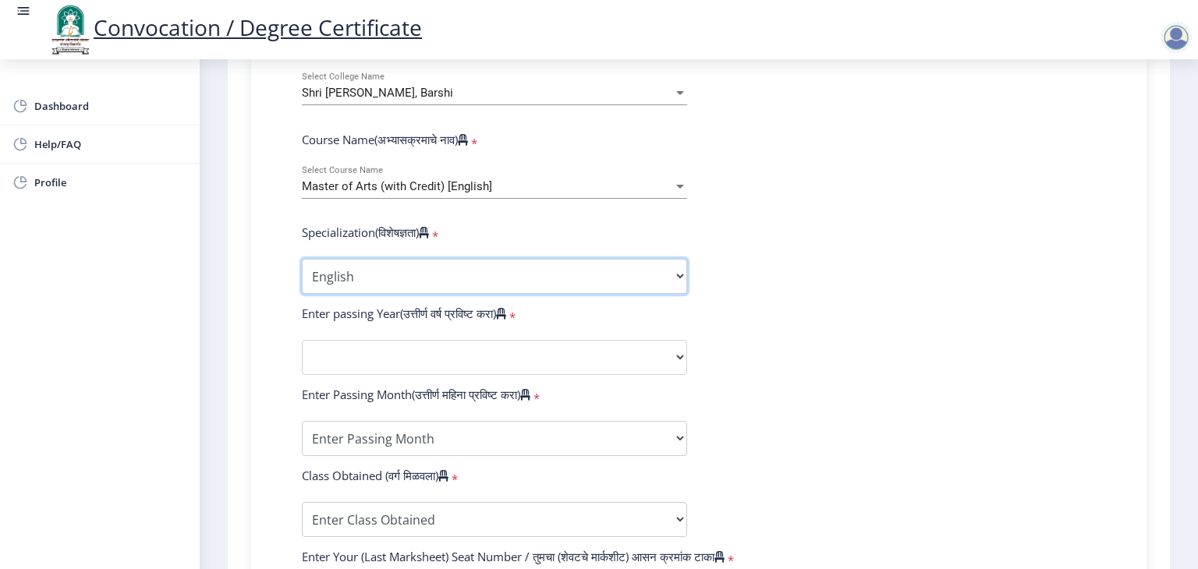
scroll to position [624, 0]
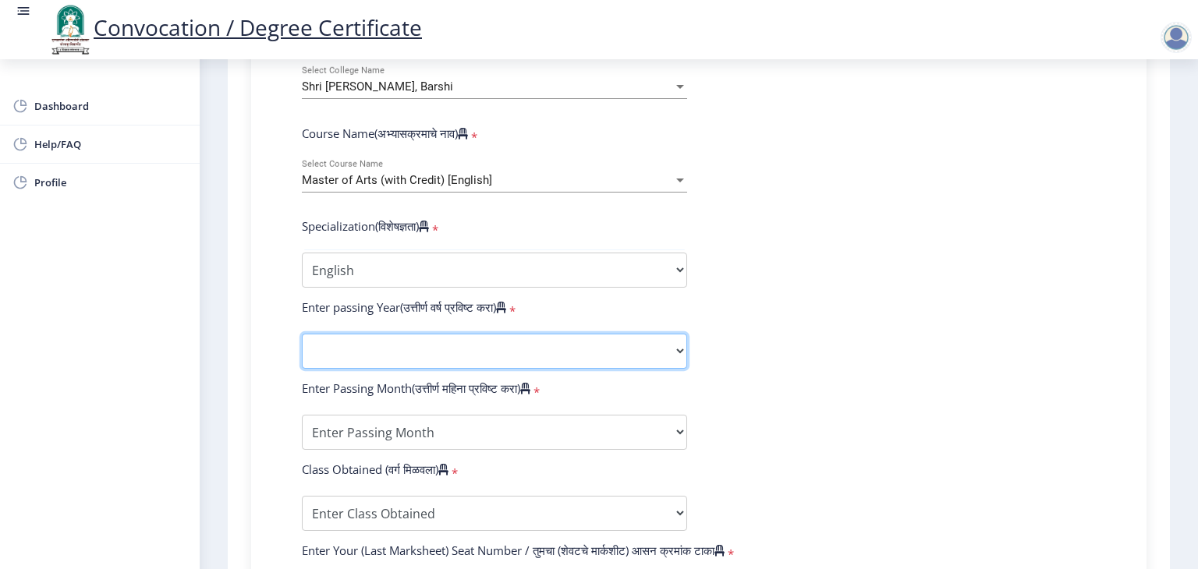
click at [592, 334] on select "2025 2024 2023 2022 2021 2020 2019 2018 2017 2016 2015 2014 2013 2012 2011 2010…" at bounding box center [494, 351] width 385 height 35
select select "2012"
click at [302, 334] on select "2025 2024 2023 2022 2021 2020 2019 2018 2017 2016 2015 2014 2013 2012 2011 2010…" at bounding box center [494, 351] width 385 height 35
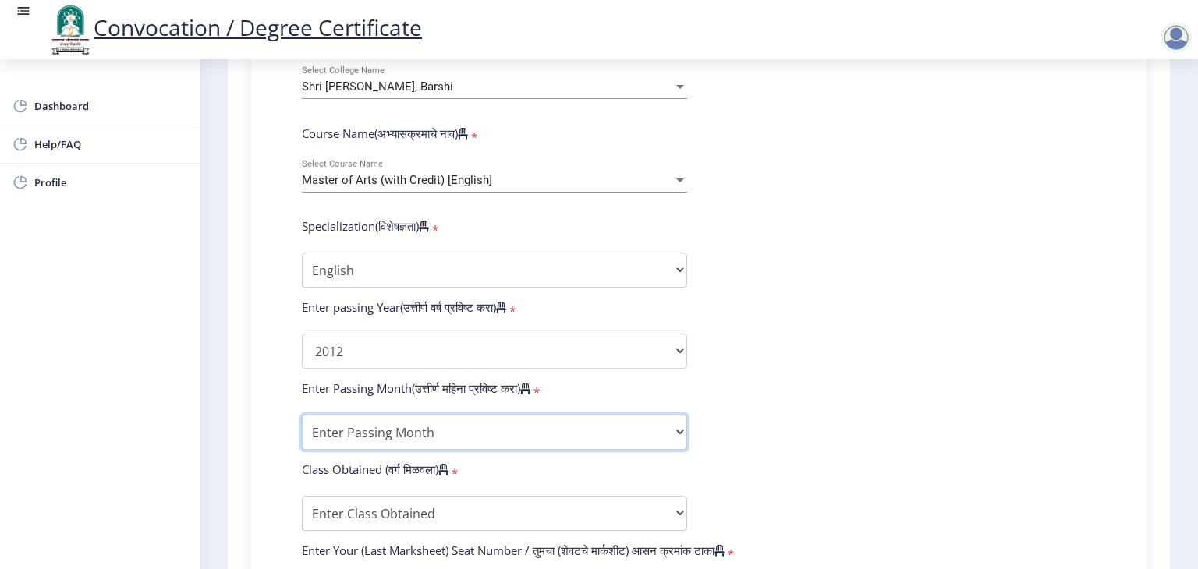
click at [497, 432] on select "Enter Passing Month March April May October November December" at bounding box center [494, 432] width 385 height 35
select select "March"
click at [302, 415] on select "Enter Passing Month March April May October November December" at bounding box center [494, 432] width 385 height 35
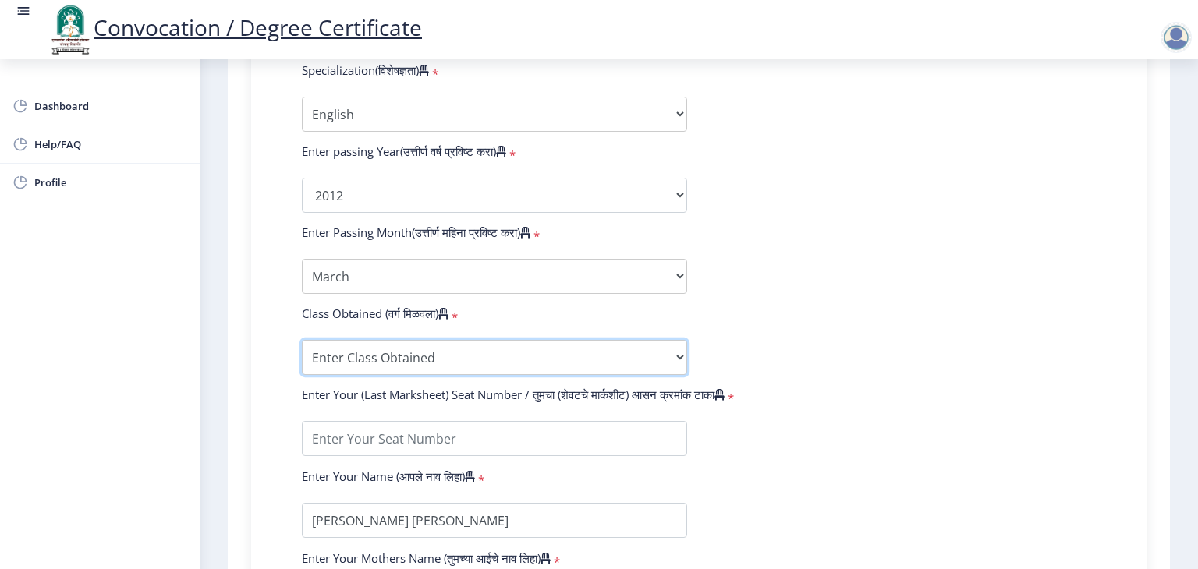
click at [456, 342] on select "Enter Class Obtained FIRST CLASS WITH DISTINCTION FIRST CLASS HIGHER SECOND CLA…" at bounding box center [494, 357] width 385 height 35
select select "FIRST CLASS"
click at [302, 340] on select "Enter Class Obtained FIRST CLASS WITH DISTINCTION FIRST CLASS HIGHER SECOND CLA…" at bounding box center [494, 357] width 385 height 35
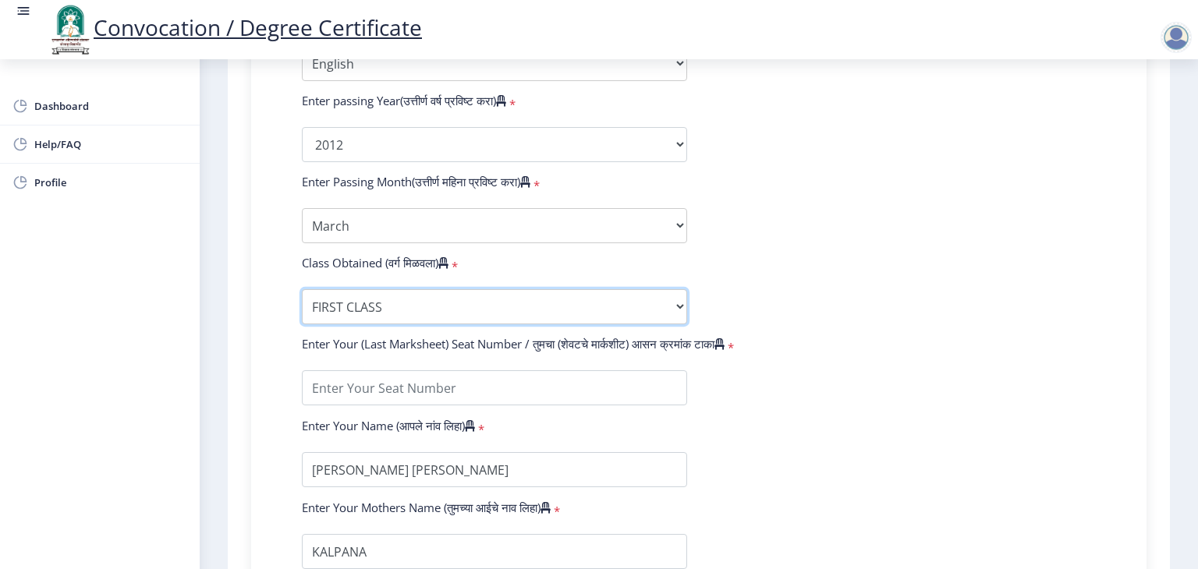
scroll to position [858, 0]
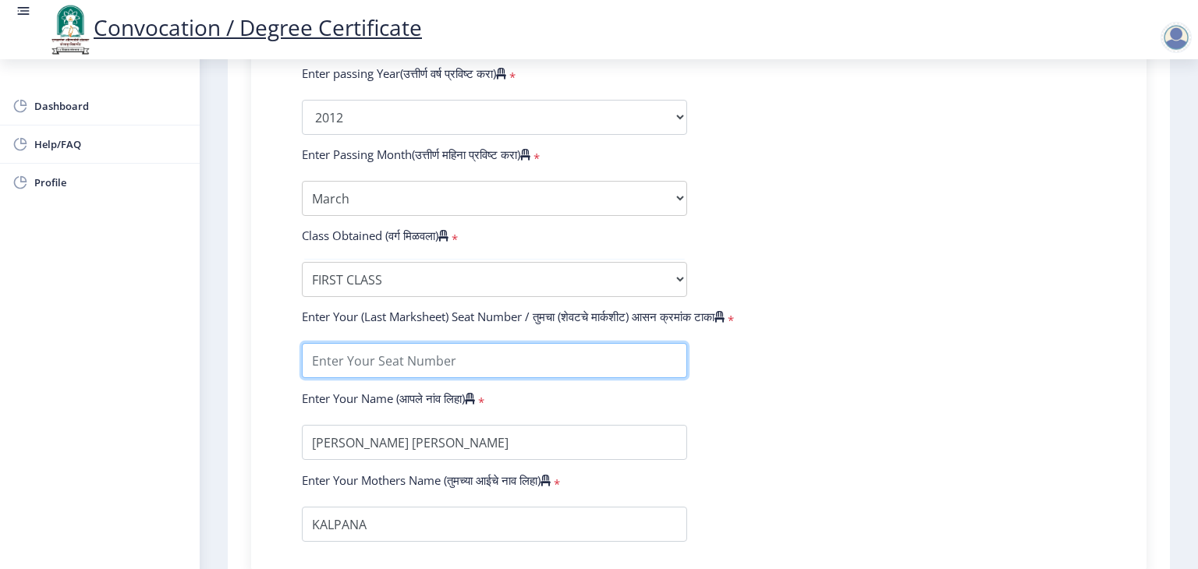
click at [442, 343] on input "textarea" at bounding box center [494, 360] width 385 height 35
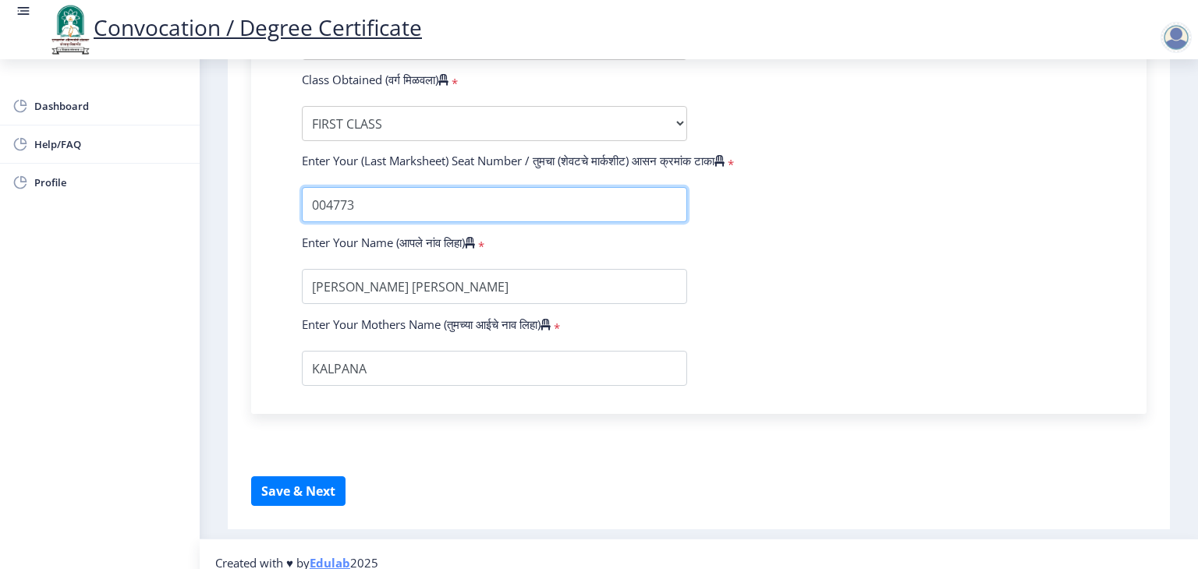
scroll to position [1021, 0]
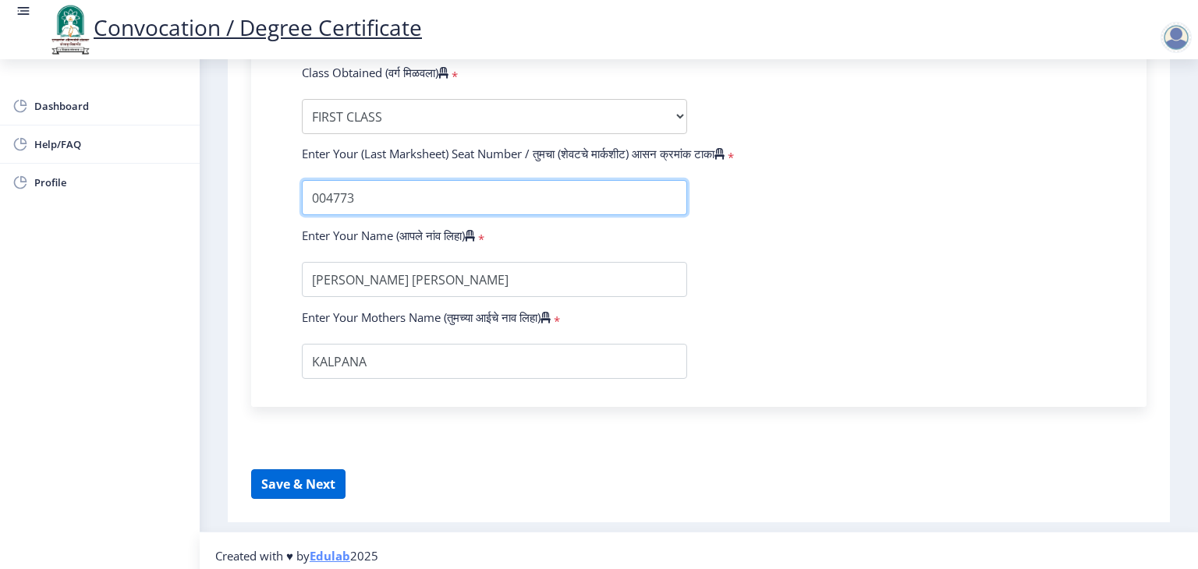
type input "004773"
click at [321, 474] on button "Save & Next" at bounding box center [298, 484] width 94 height 30
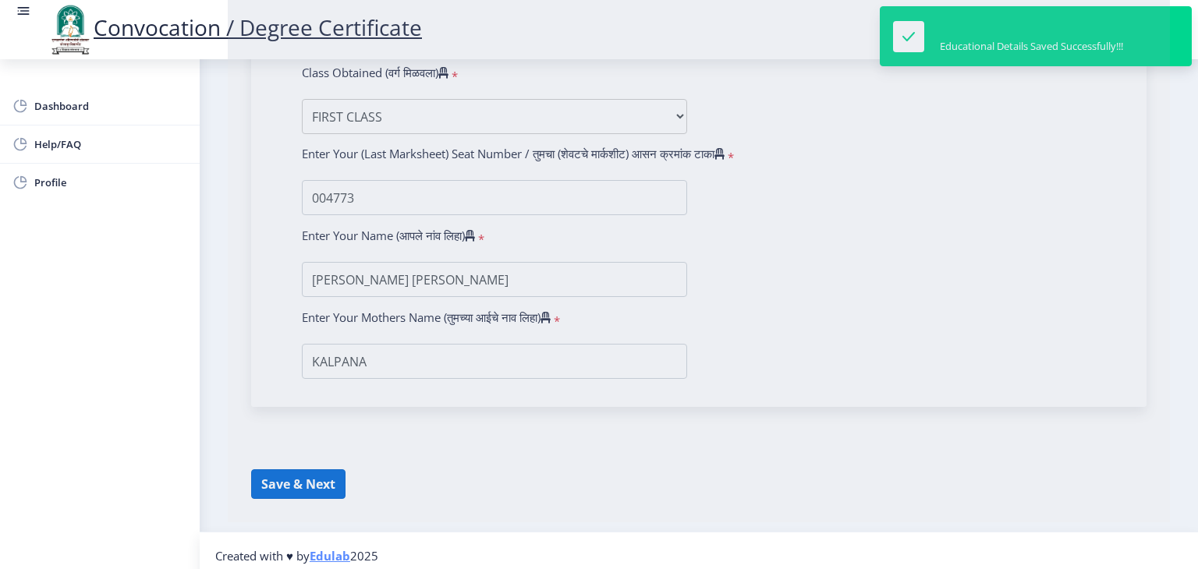
select select
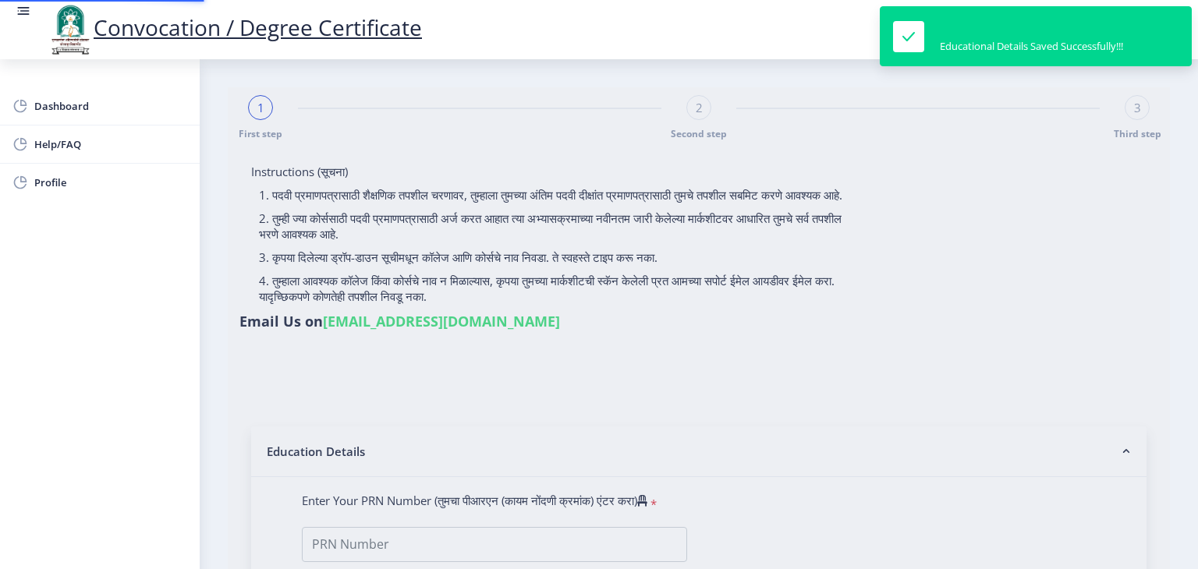
type input "2010032500323083"
select select "Regular"
select select "2012"
select select "March"
select select "FIRST CLASS"
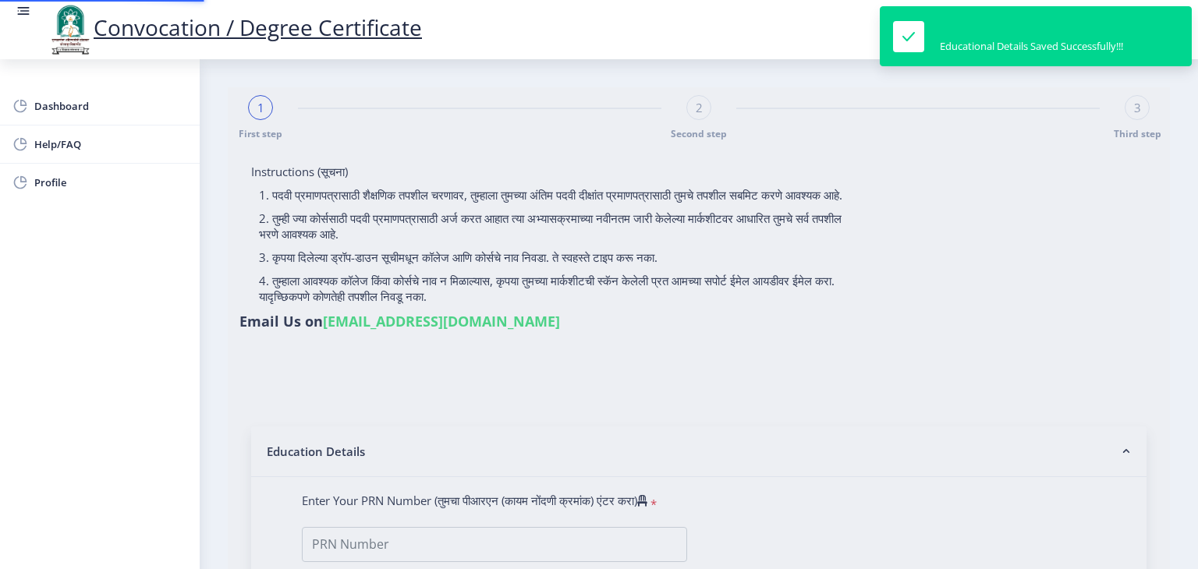
type input "004773"
select select "English"
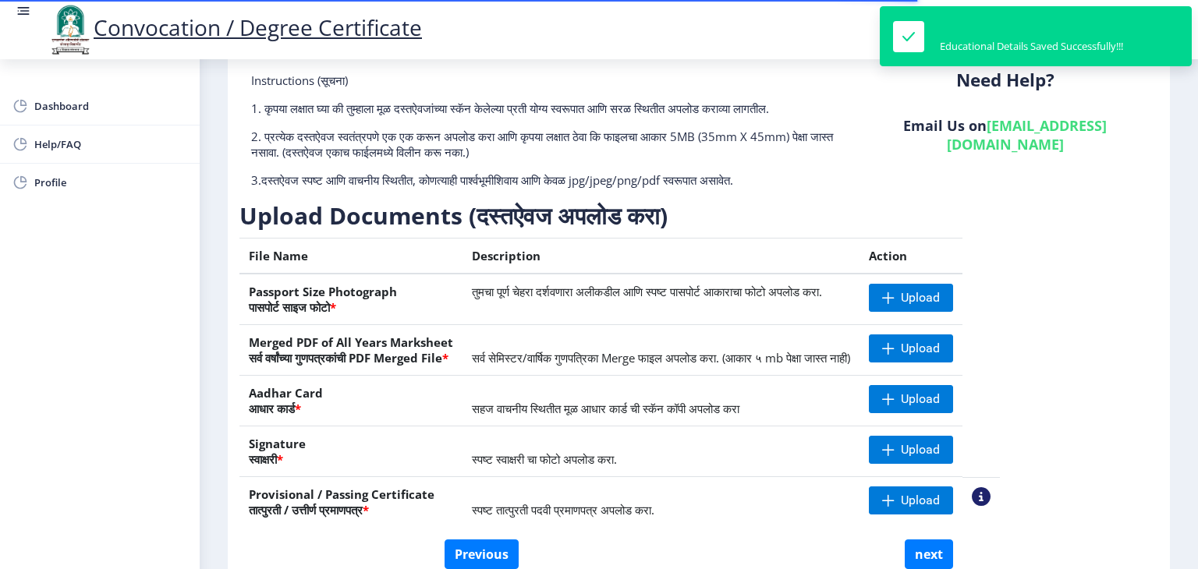
scroll to position [156, 0]
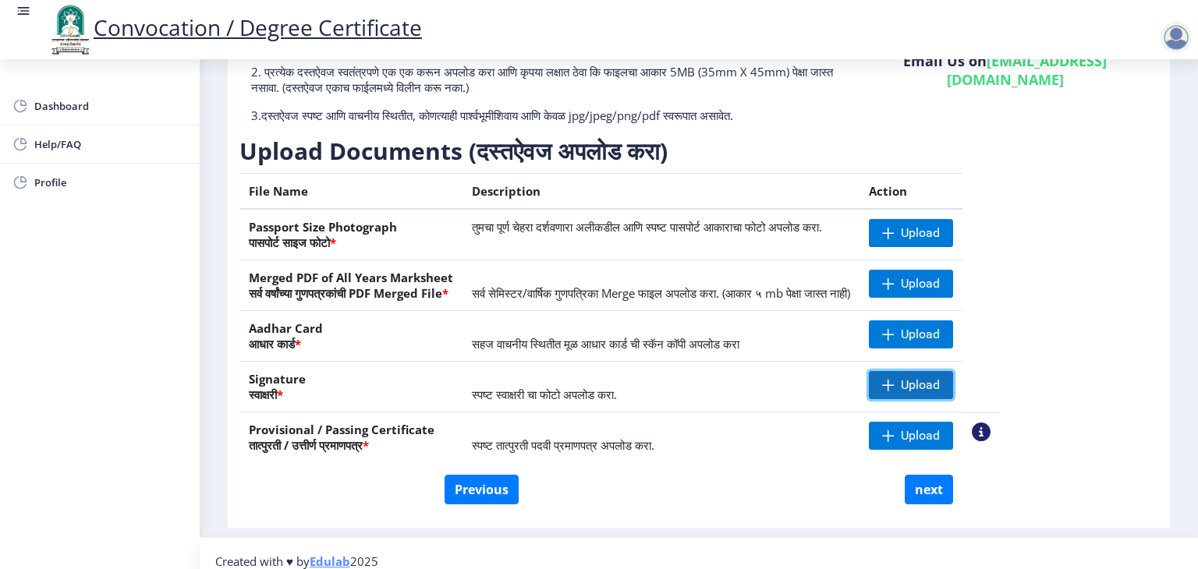
click at [894, 379] on span at bounding box center [888, 385] width 12 height 12
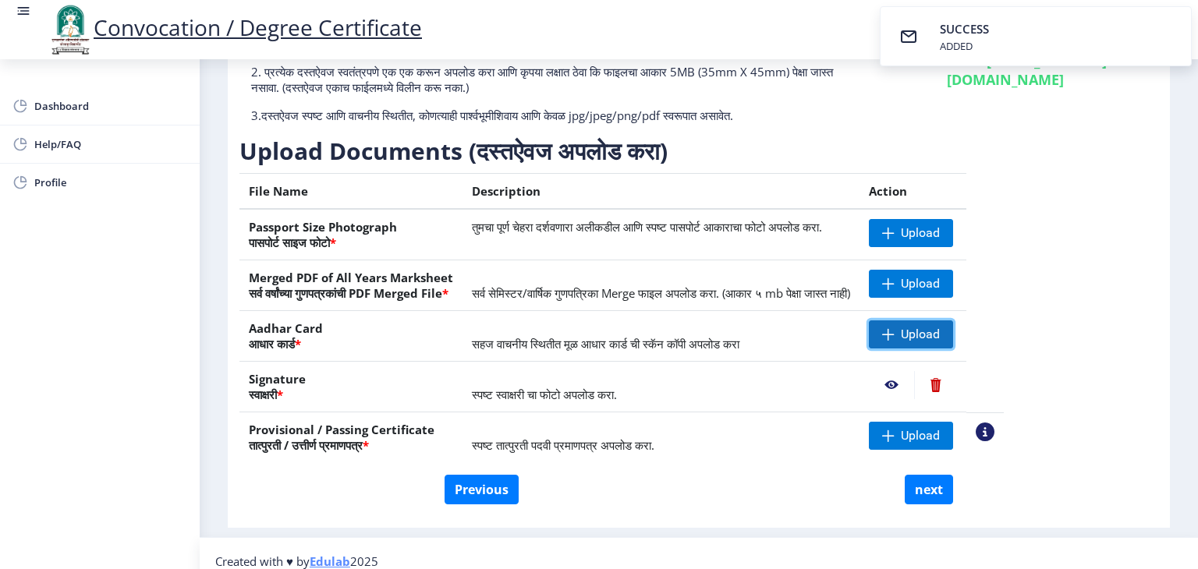
click at [894, 332] on span at bounding box center [888, 334] width 12 height 12
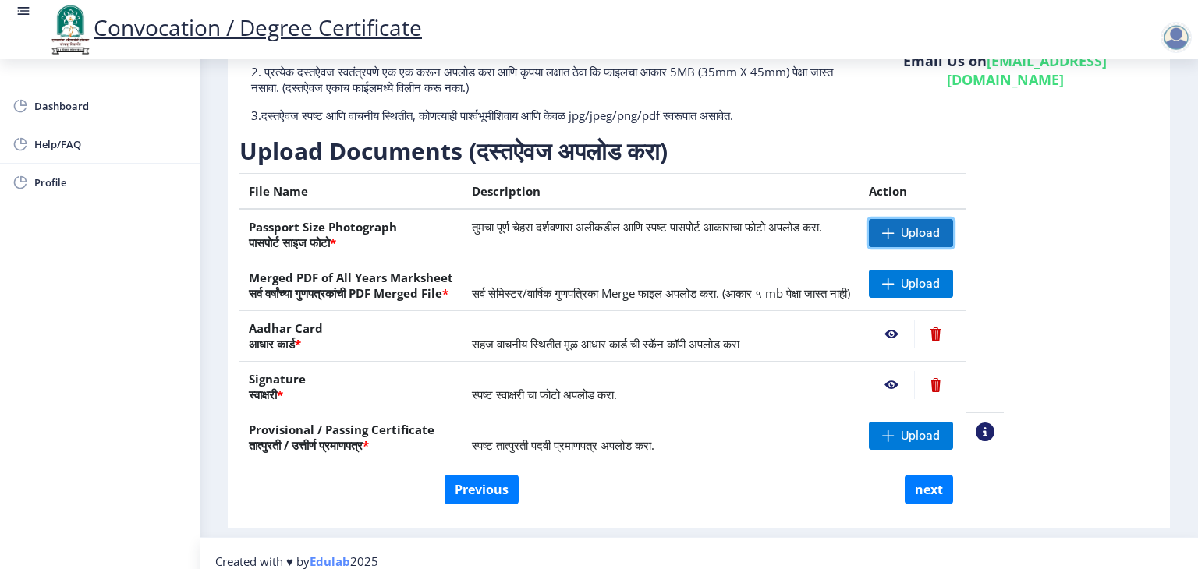
click at [894, 234] on span at bounding box center [888, 233] width 12 height 12
click at [894, 284] on span at bounding box center [888, 284] width 12 height 12
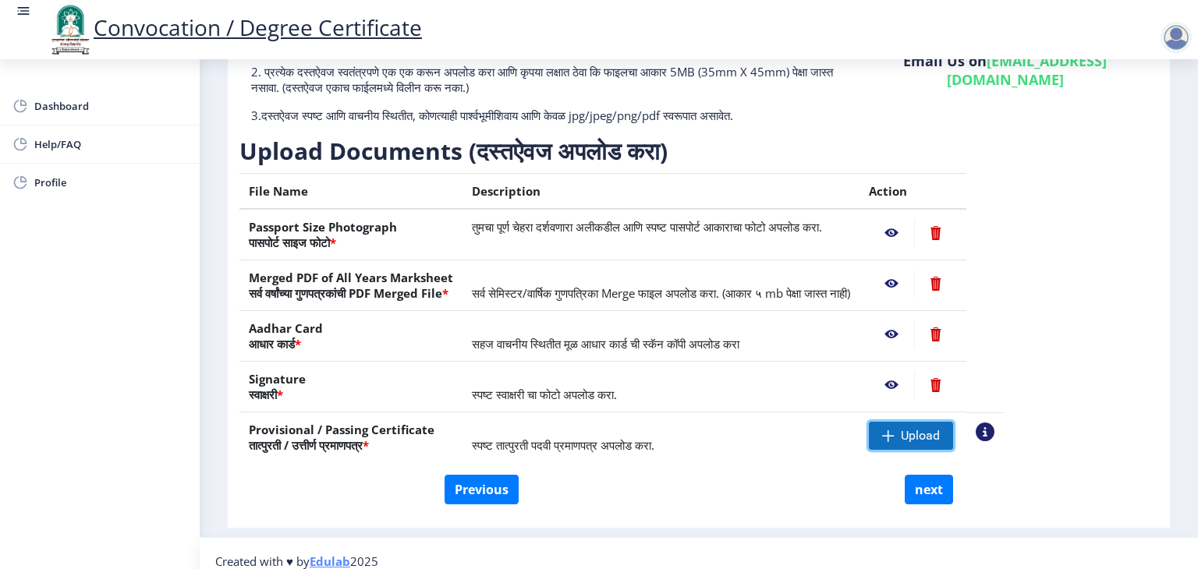
click at [894, 438] on span at bounding box center [888, 436] width 12 height 12
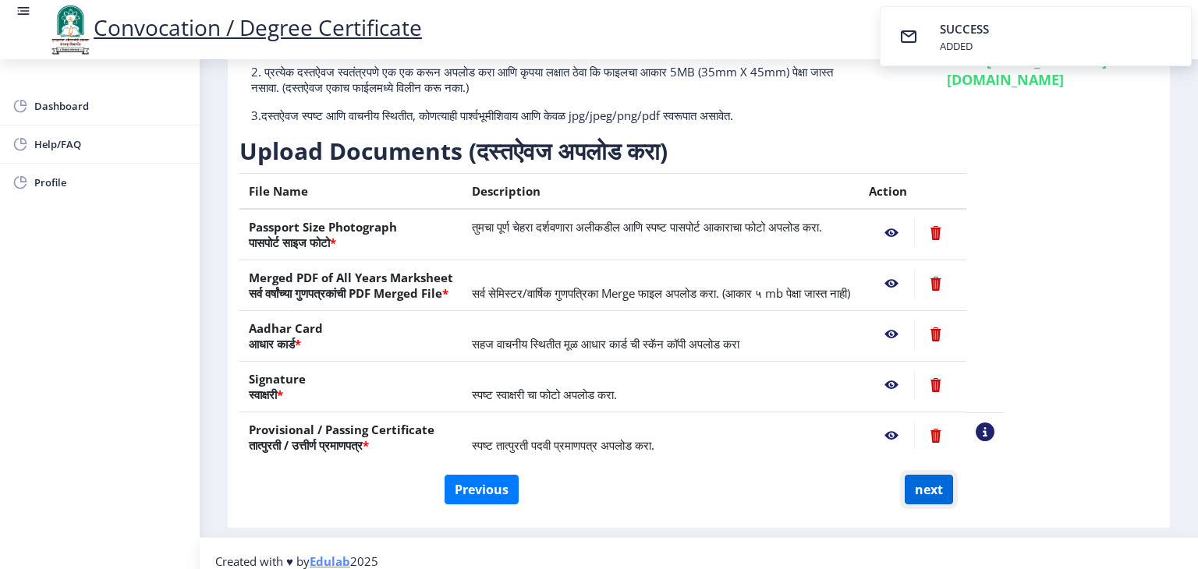
click at [915, 488] on button "next" at bounding box center [928, 490] width 48 height 30
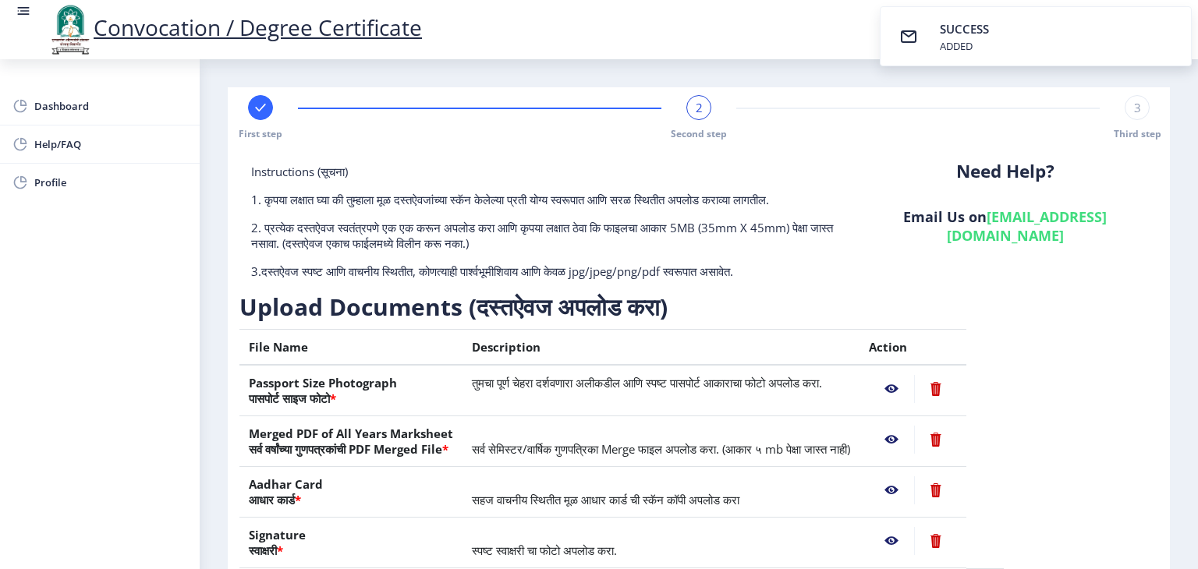
select select
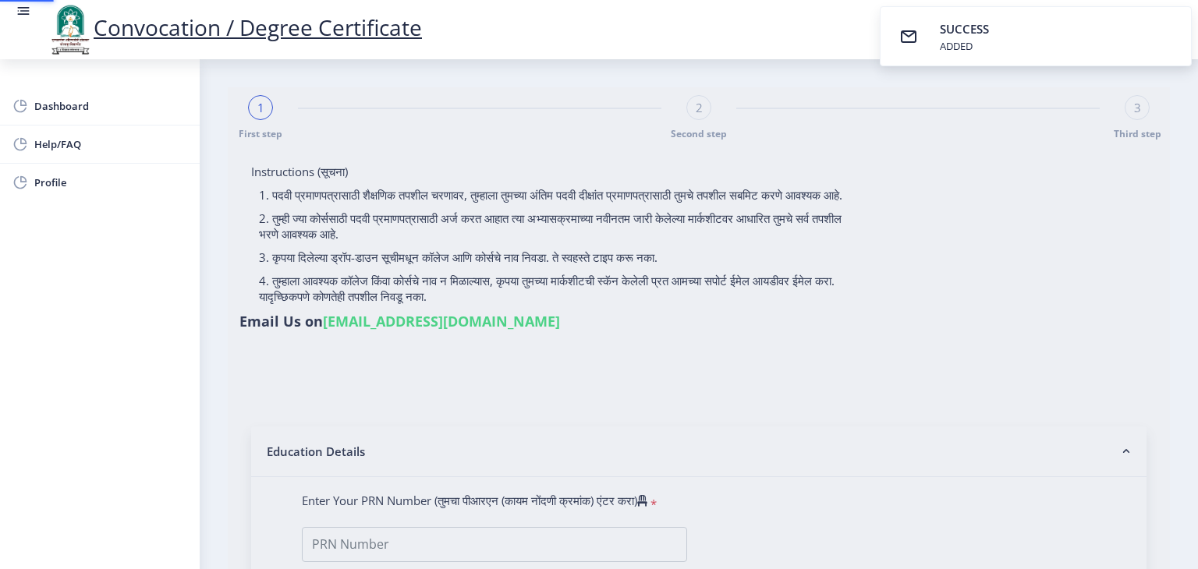
type input "[PERSON_NAME] [PERSON_NAME]"
type input "KALPANA"
select select
type input "[PERSON_NAME] [PERSON_NAME]"
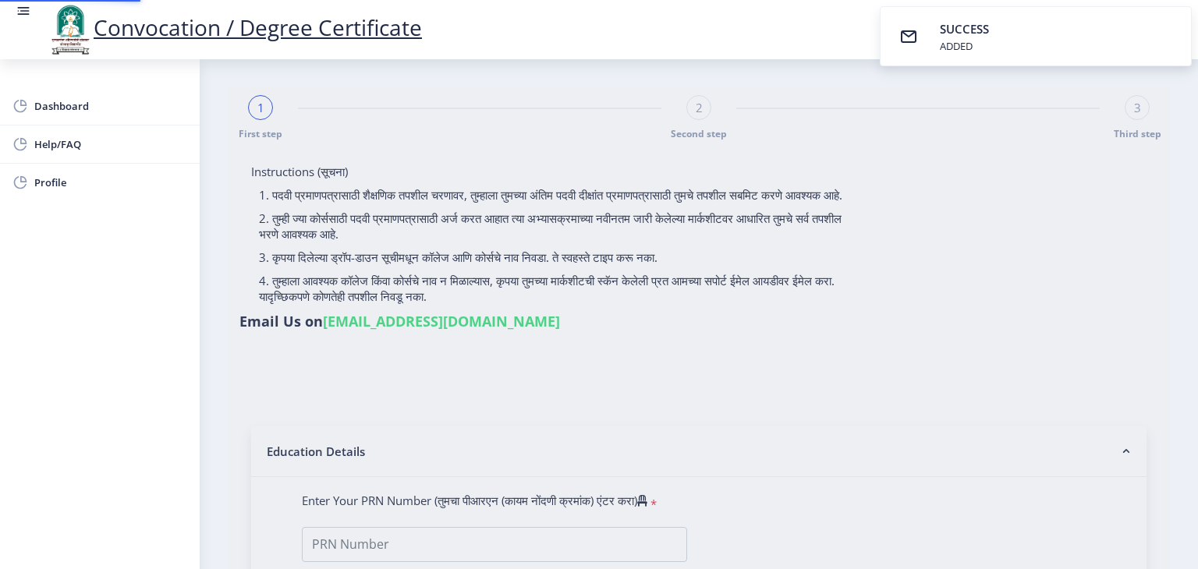
type input "KALPANA"
type input "2010032500323083"
select select "Regular"
select select "2012"
select select "March"
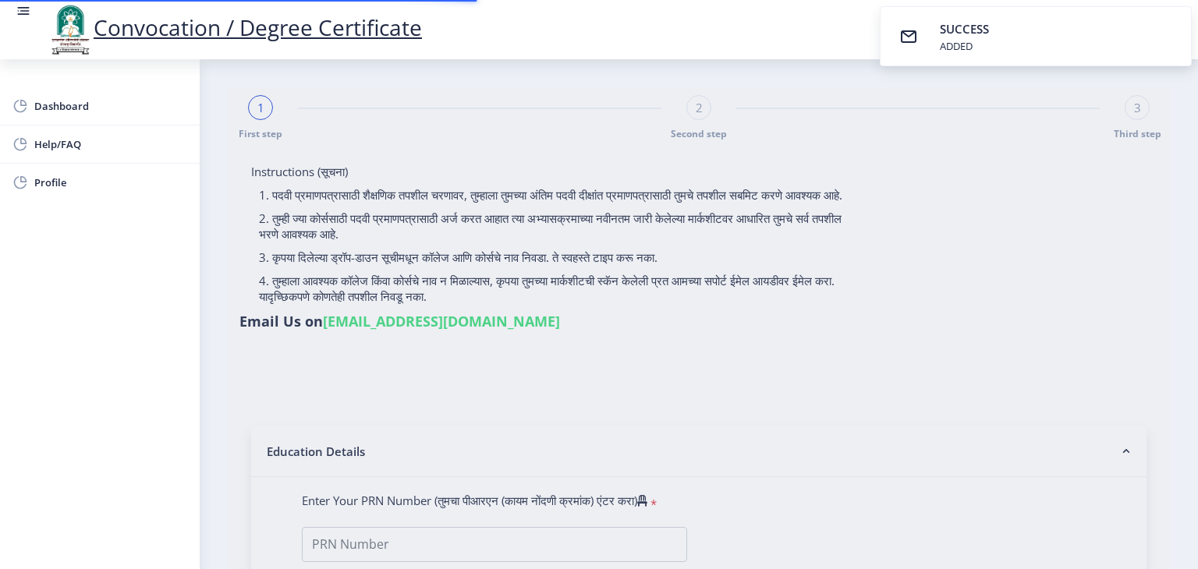
select select "FIRST CLASS"
type input "004773"
select select "English"
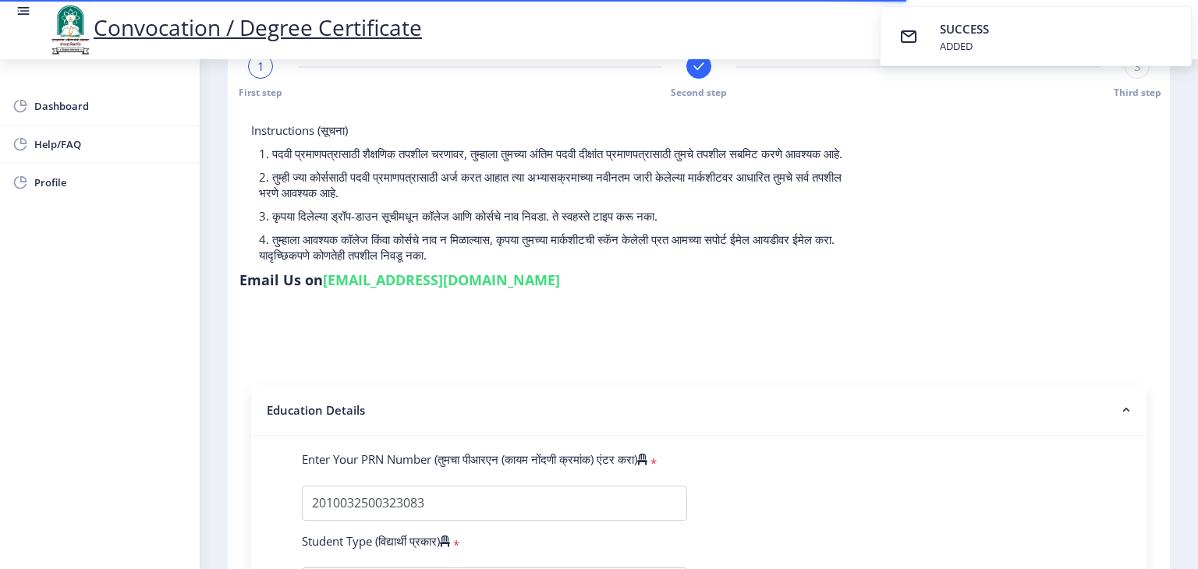
select select
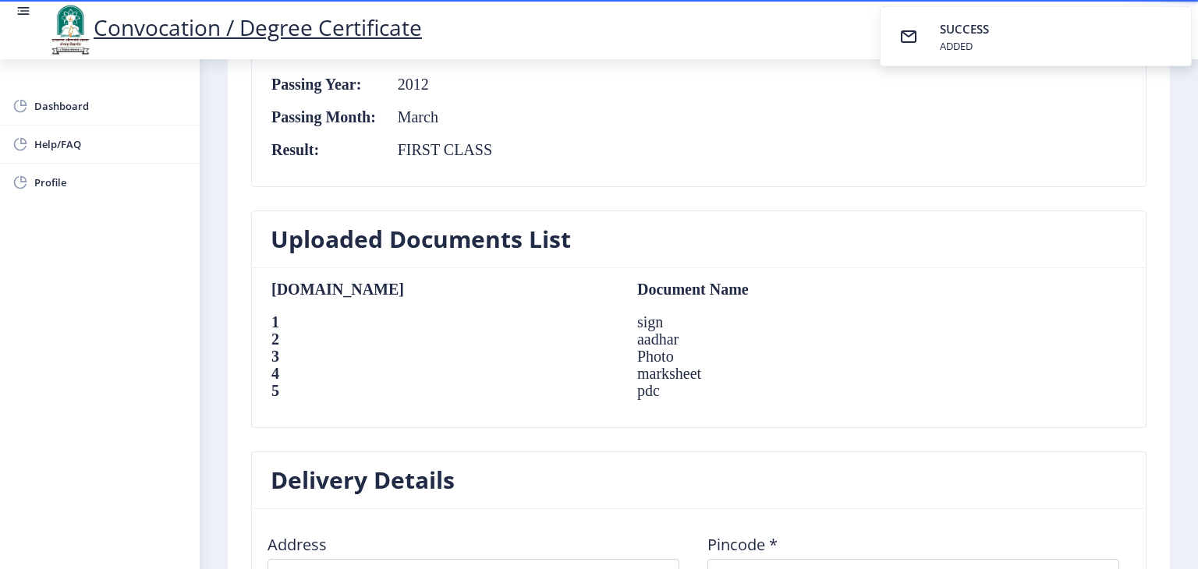
scroll to position [1170, 0]
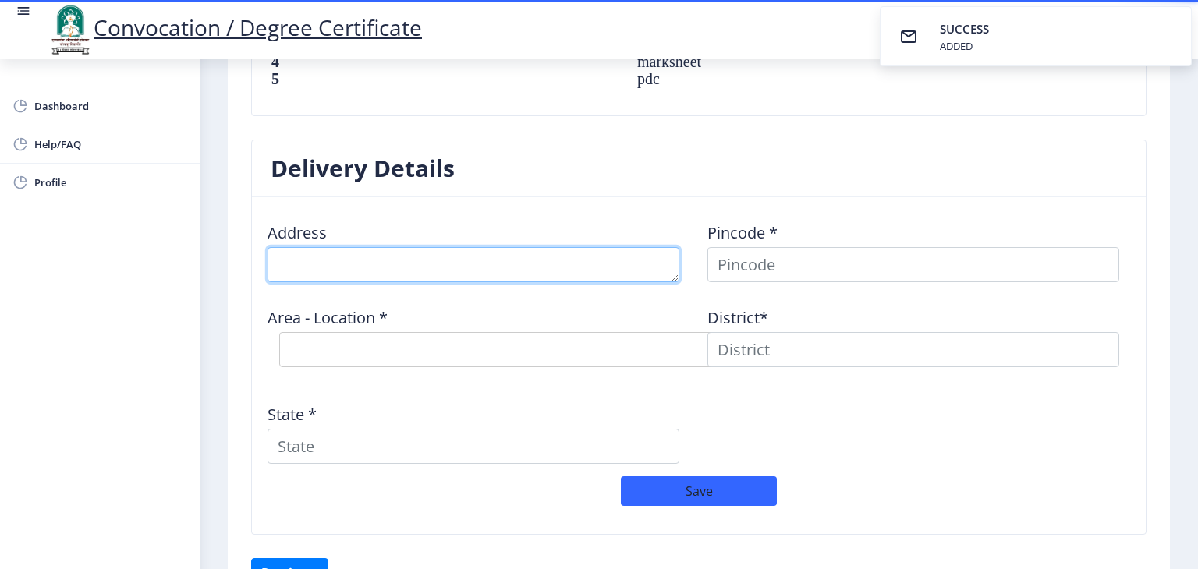
click at [589, 257] on textarea at bounding box center [473, 264] width 412 height 35
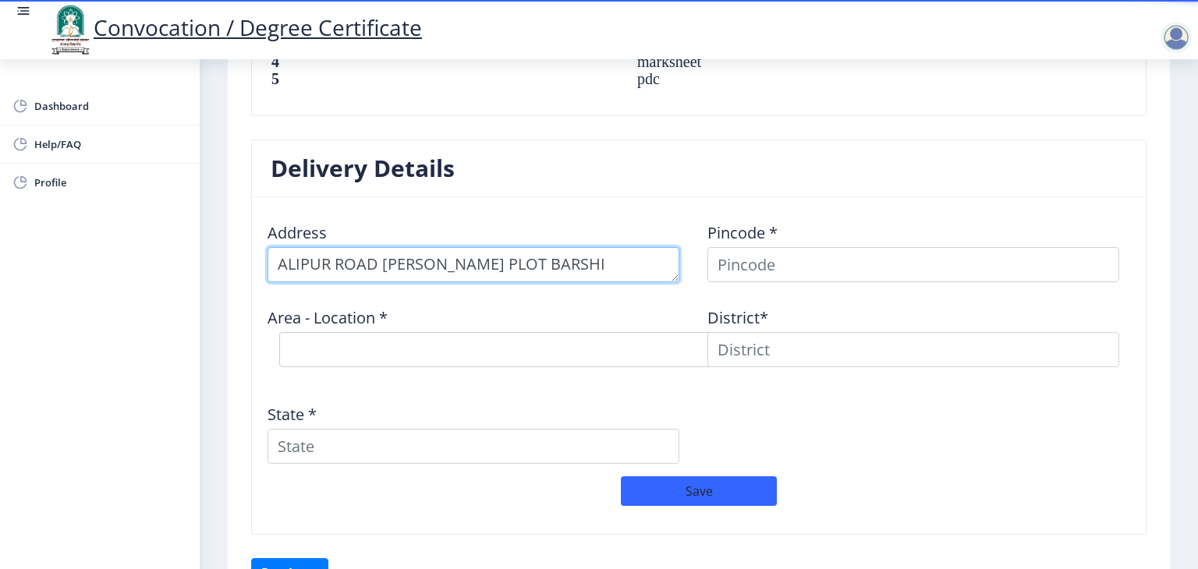
type textarea "ALIPUR ROAD BHARADIYA PLOT BARSHI"
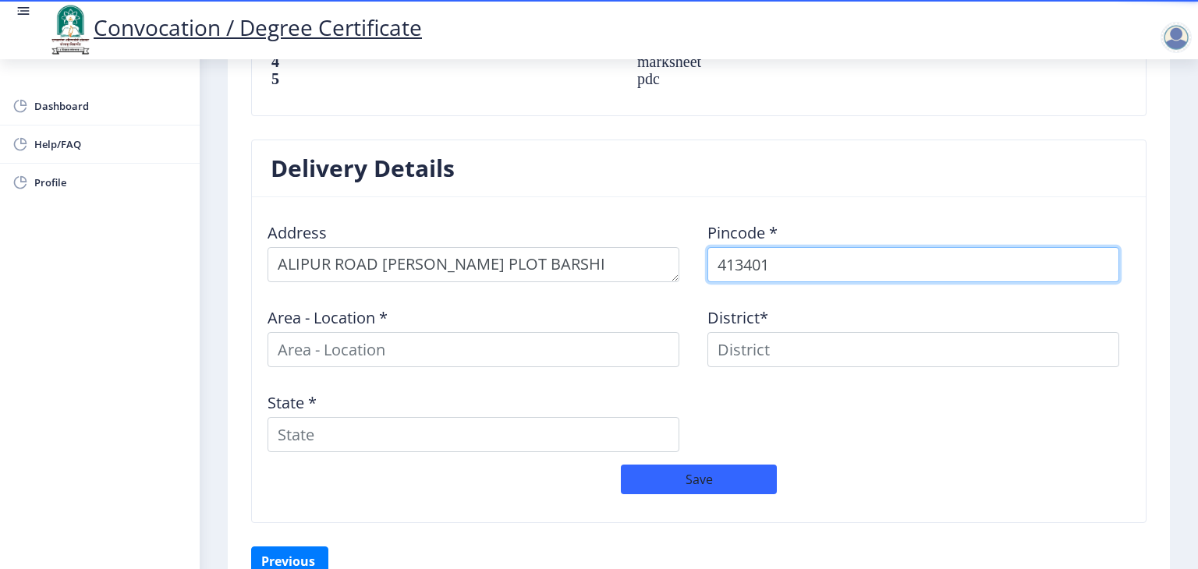
type input "413401"
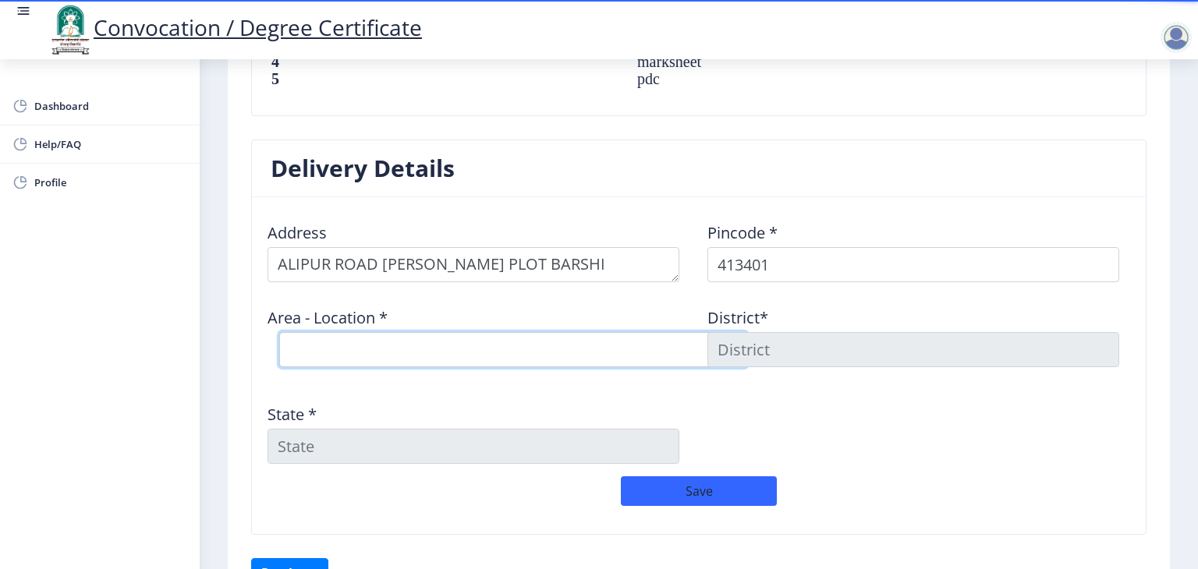
click at [549, 344] on select "Select Area Location Barshi S.O Bhatambre B.O Deogaon B.O Gadegaon B.O Gulpoli …" at bounding box center [513, 349] width 468 height 35
select select "1: Object"
click at [279, 332] on select "Select Area Location Barshi S.O Bhatambre B.O Deogaon B.O Gadegaon B.O Gulpoli …" at bounding box center [513, 349] width 468 height 35
type input "SOLAPUR"
type input "Maharashtra"
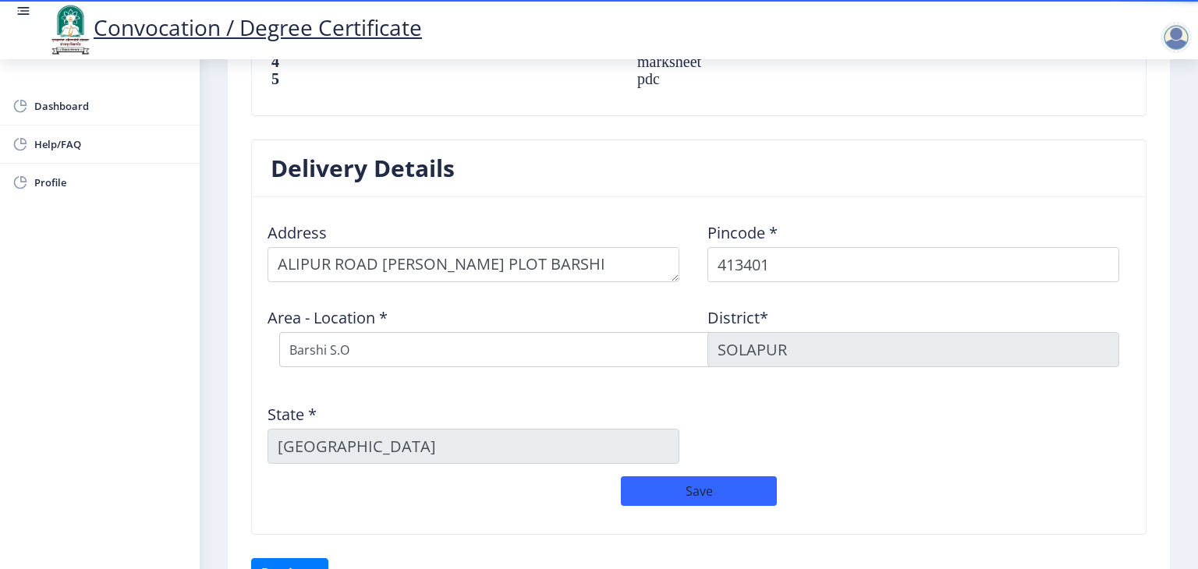
click at [942, 439] on div "Address Pincode * 413401 Area - Location * Select Area Location Barshi S.O Bhat…" at bounding box center [699, 343] width 880 height 267
click at [724, 483] on button "Save" at bounding box center [699, 491] width 156 height 30
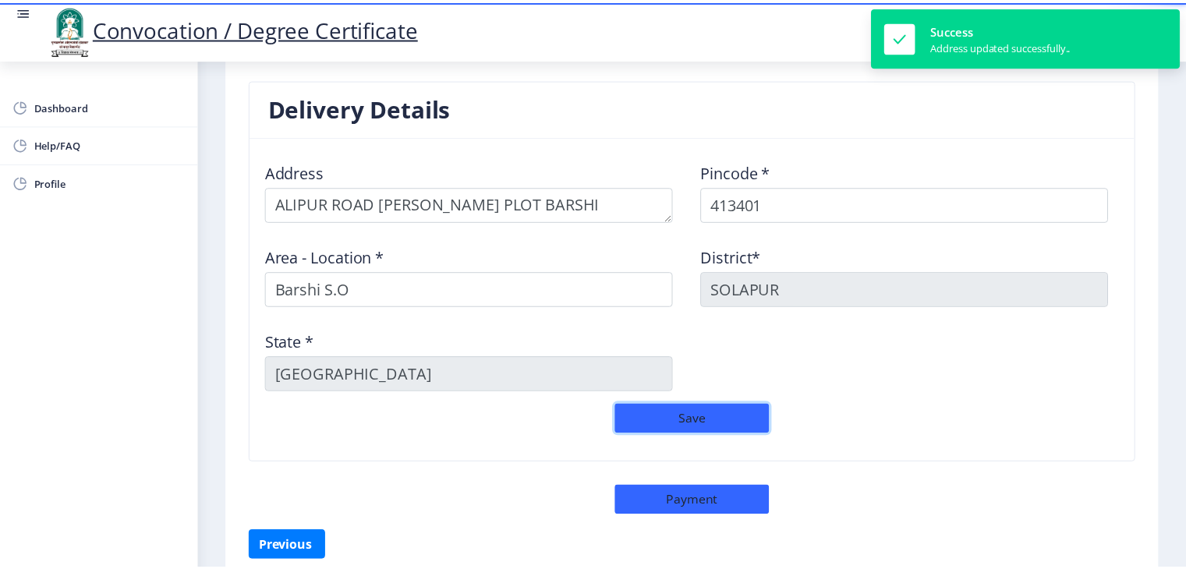
scroll to position [1297, 0]
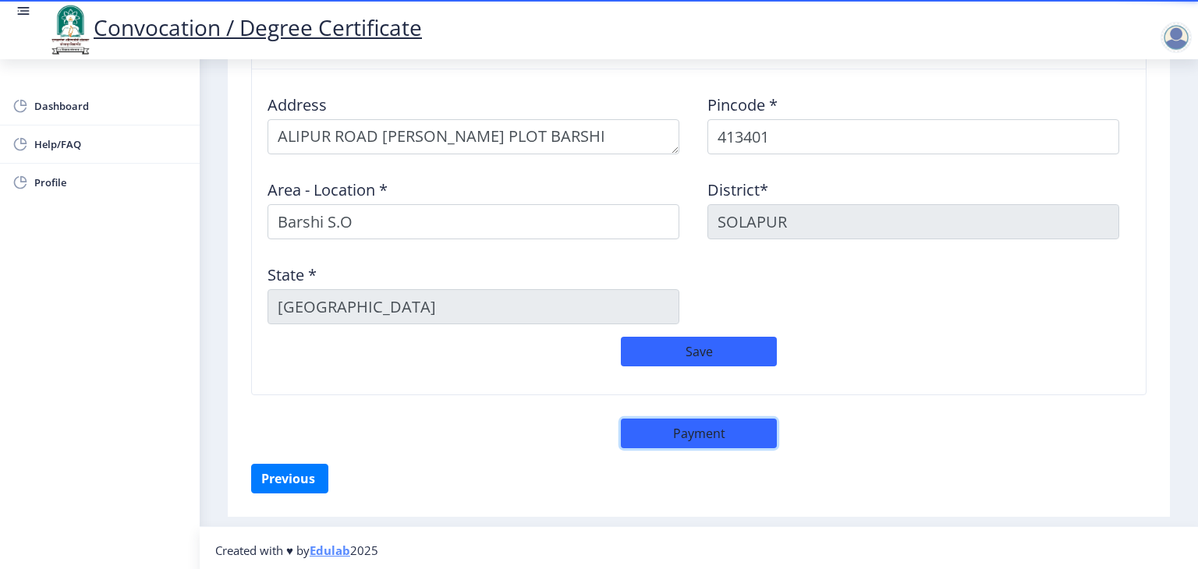
click at [710, 430] on button "Payment" at bounding box center [699, 434] width 156 height 30
select select "sealed"
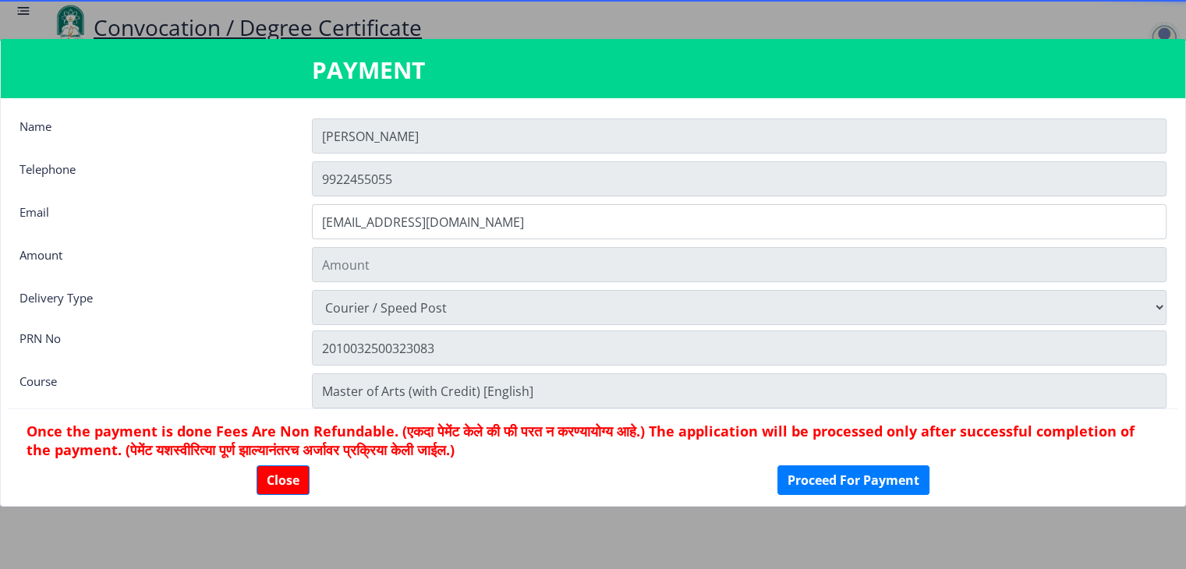
type input "1885"
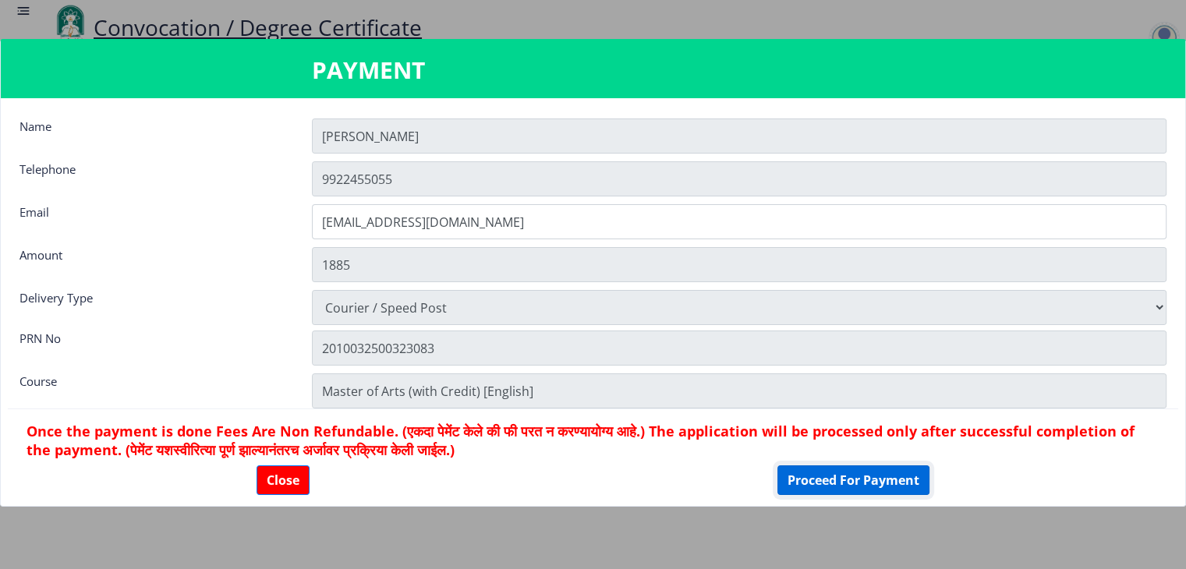
click at [854, 476] on button "Proceed For Payment" at bounding box center [853, 480] width 152 height 30
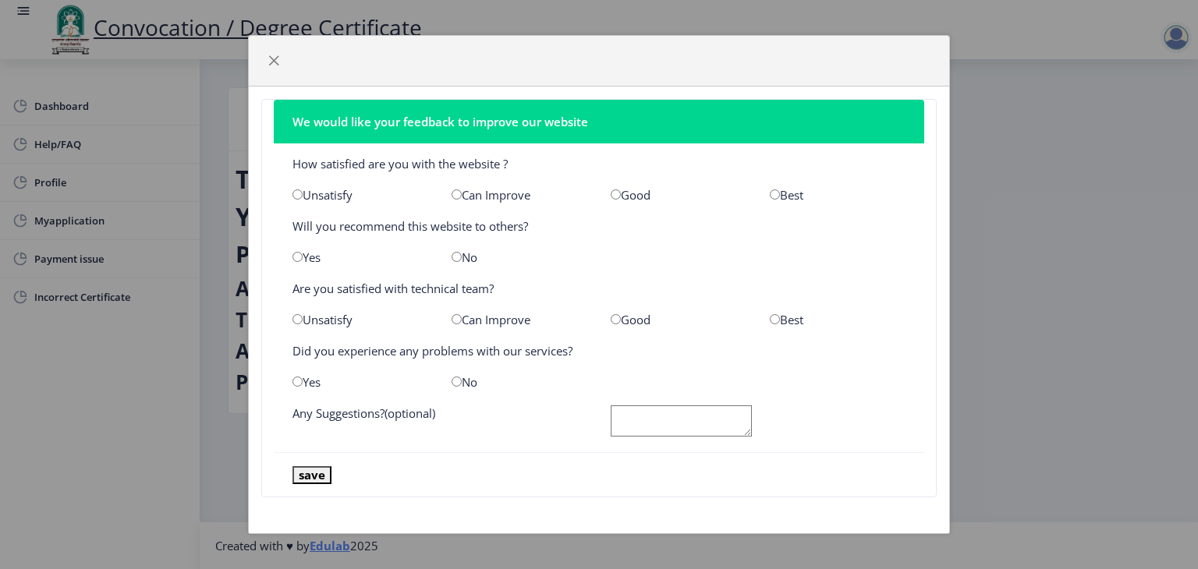
click at [769, 194] on div "Best" at bounding box center [837, 195] width 159 height 16
click at [777, 193] on input "radio" at bounding box center [775, 194] width 10 height 10
radio input "true"
click at [298, 255] on input "radio" at bounding box center [297, 257] width 10 height 10
radio input "true"
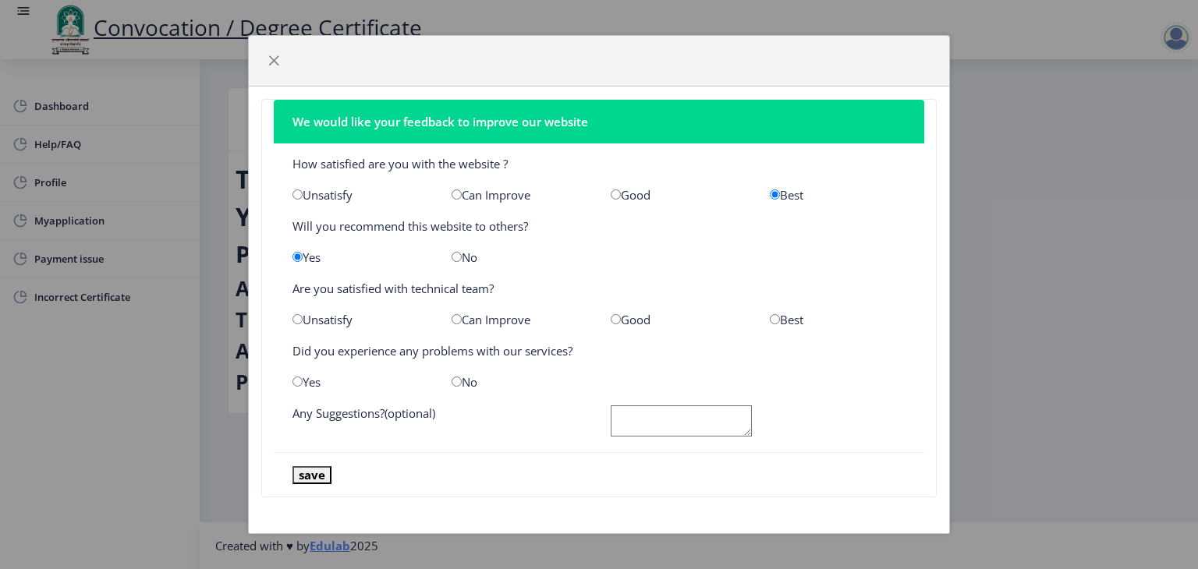
click at [771, 317] on input "radio" at bounding box center [775, 319] width 10 height 10
radio input "true"
click at [297, 384] on input "radio" at bounding box center [297, 382] width 10 height 10
radio input "true"
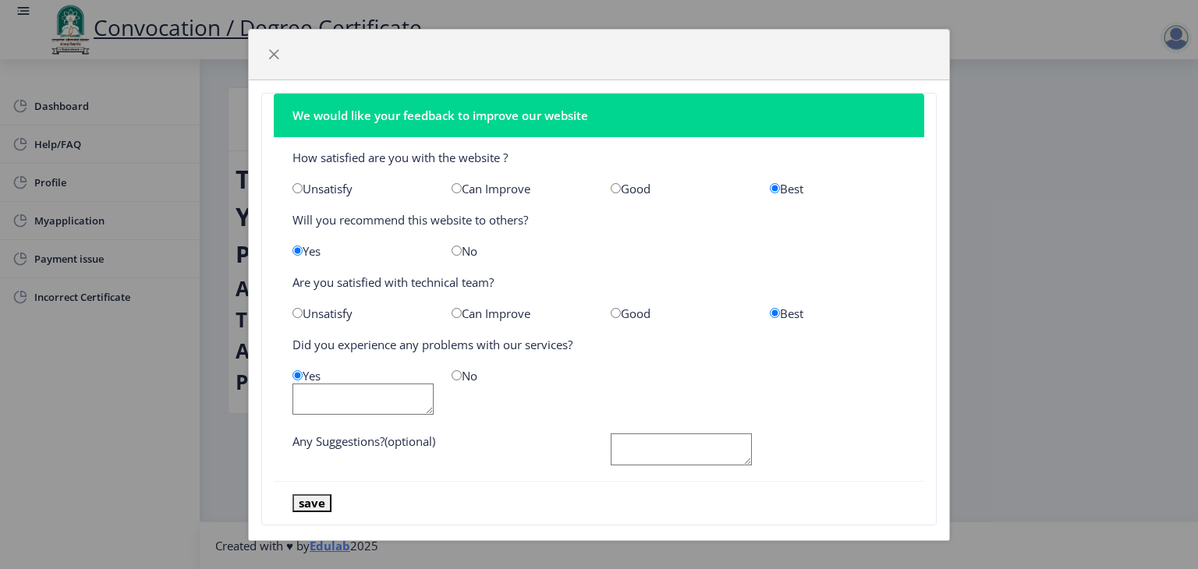
click at [452, 371] on input "radio" at bounding box center [456, 375] width 10 height 10
radio input "true"
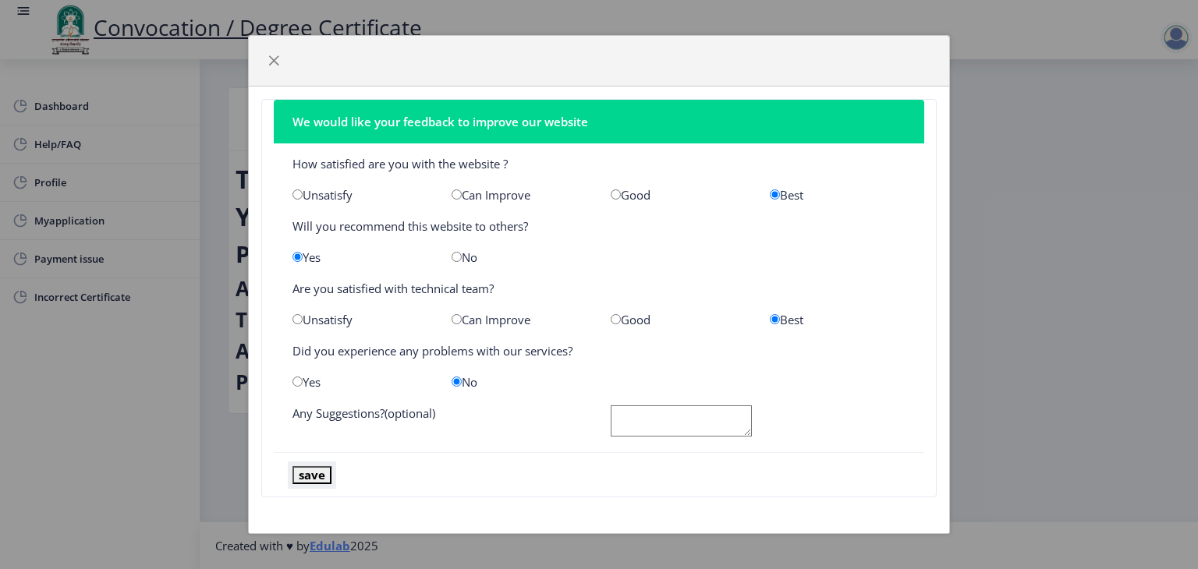
click at [317, 476] on button "save" at bounding box center [311, 475] width 39 height 18
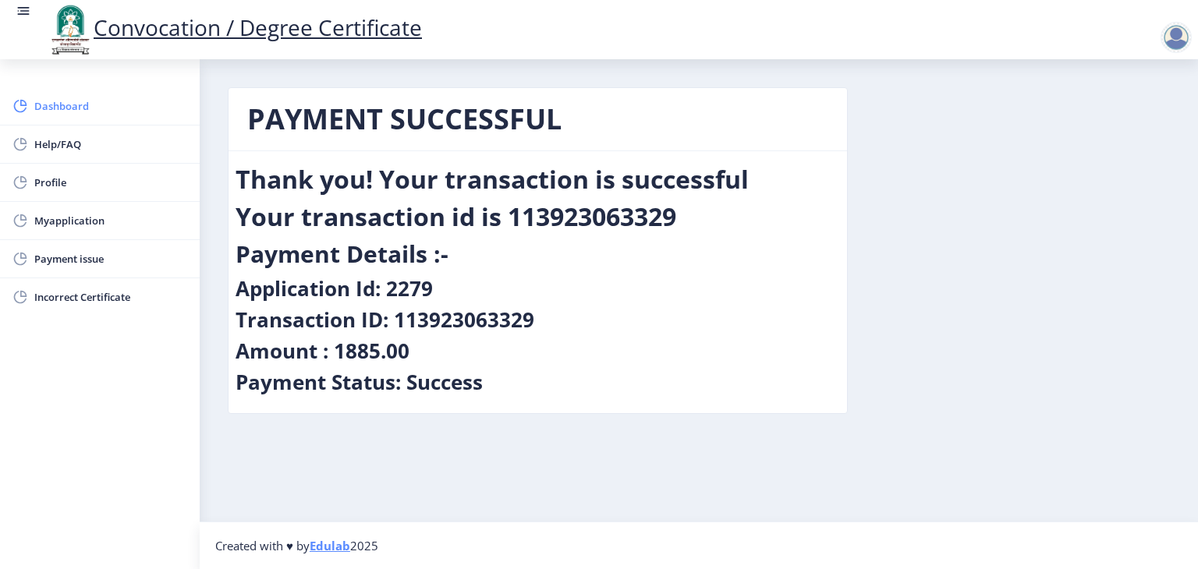
click at [76, 106] on span "Dashboard" at bounding box center [110, 106] width 153 height 19
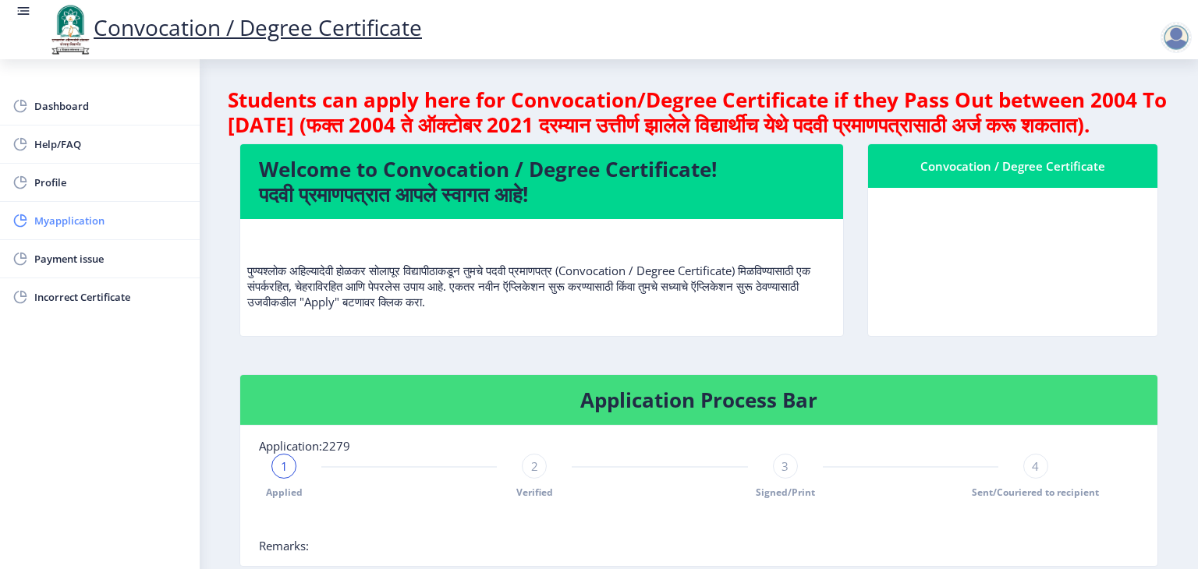
click at [82, 218] on span "Myapplication" at bounding box center [110, 220] width 153 height 19
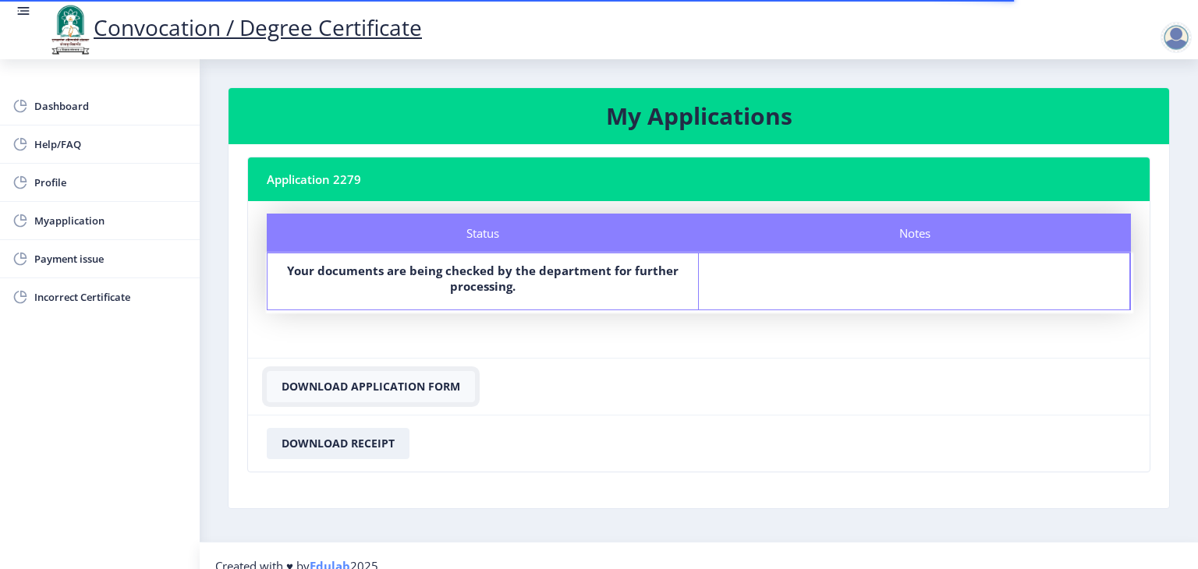
click at [387, 391] on button "Download Application Form" at bounding box center [371, 386] width 208 height 31
click at [321, 450] on button "Download Receipt" at bounding box center [338, 443] width 143 height 31
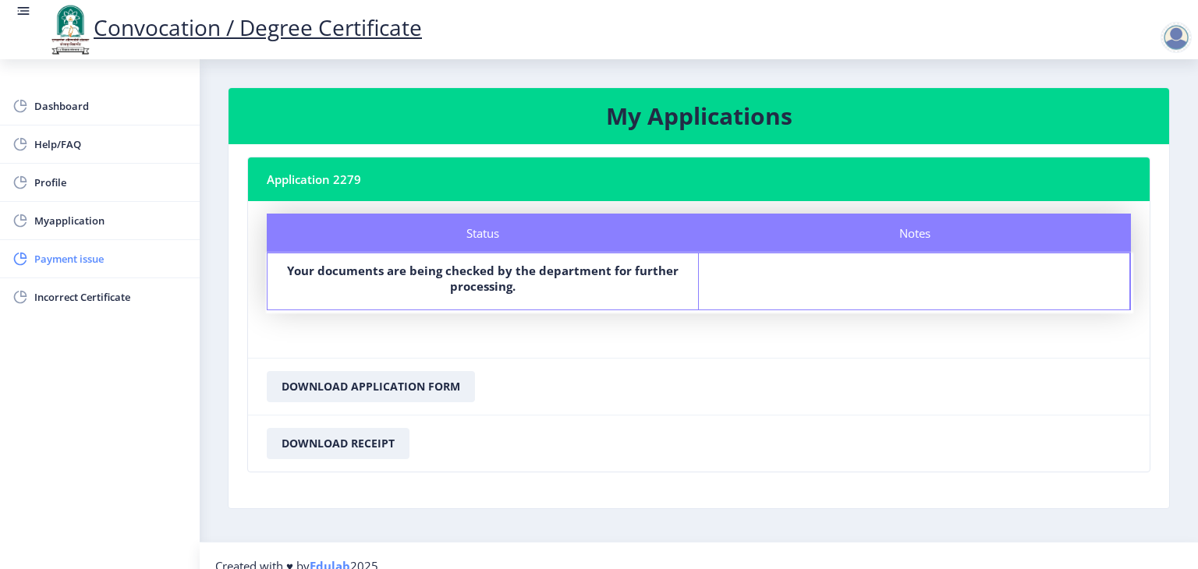
click at [76, 263] on span "Payment issue" at bounding box center [110, 259] width 153 height 19
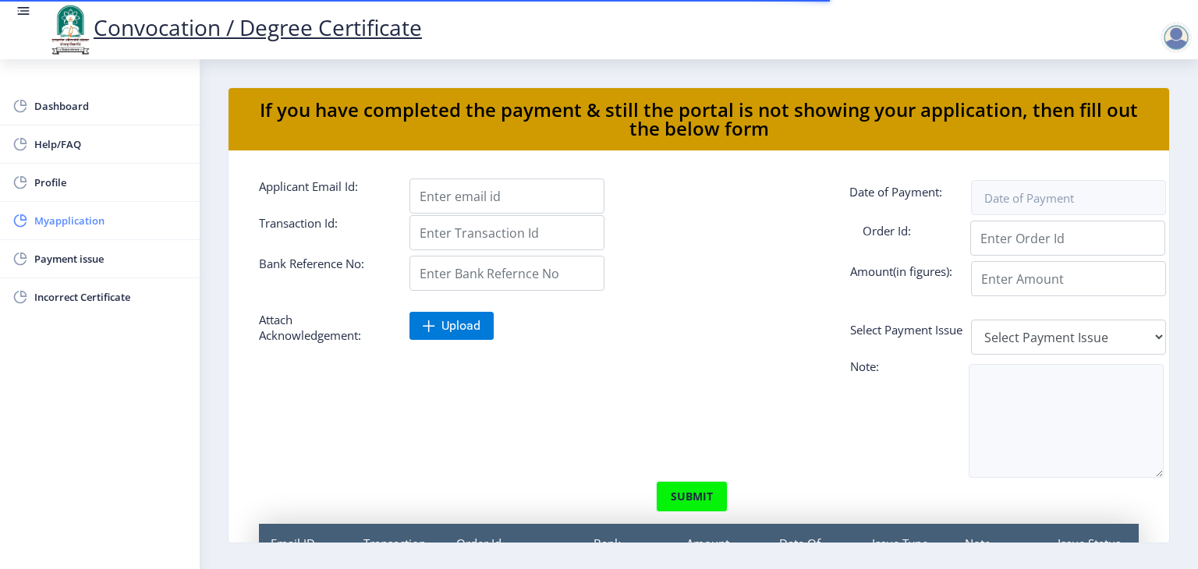
click at [86, 225] on span "Myapplication" at bounding box center [110, 220] width 153 height 19
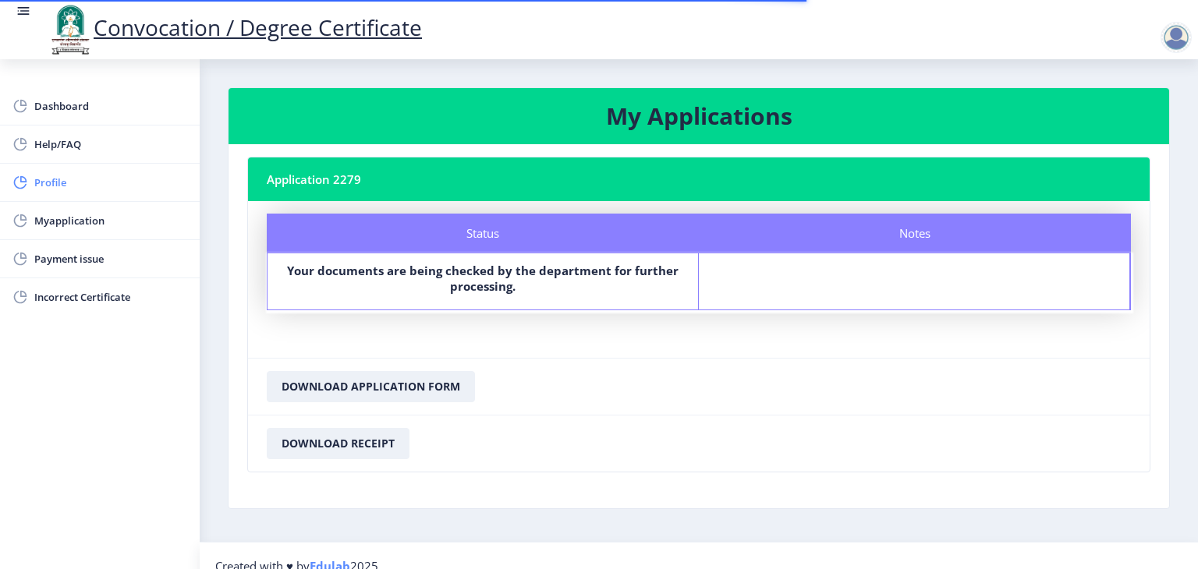
click at [58, 178] on span "Profile" at bounding box center [110, 182] width 153 height 19
select select
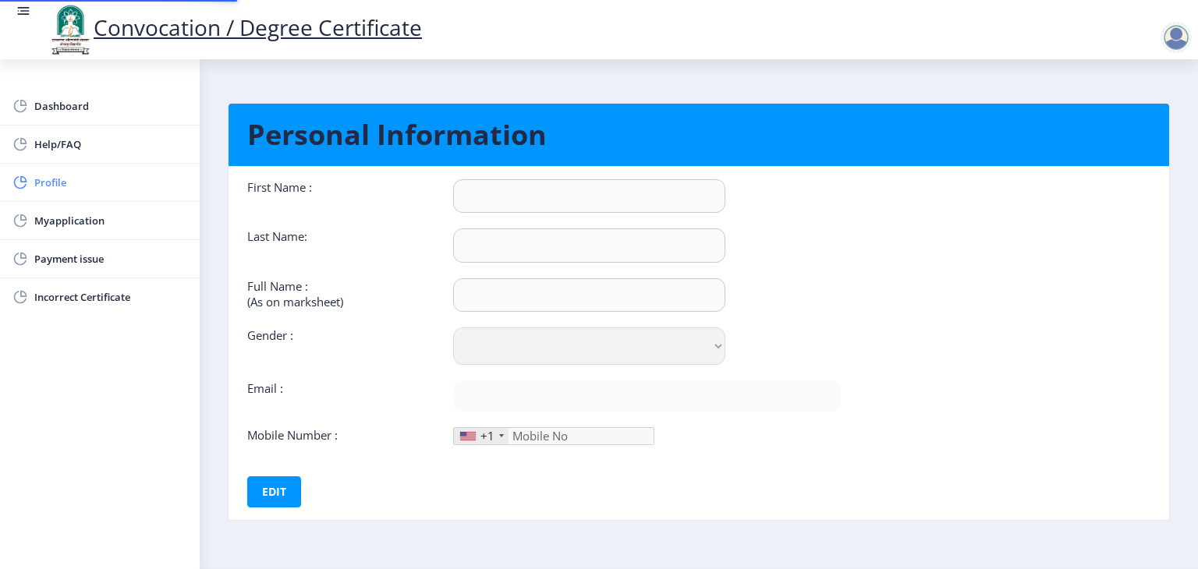
type input "[PERSON_NAME]"
type input "KASABE"
type input "[PERSON_NAME] [PERSON_NAME]"
select select "[DEMOGRAPHIC_DATA]"
type input "[EMAIL_ADDRESS][DOMAIN_NAME]"
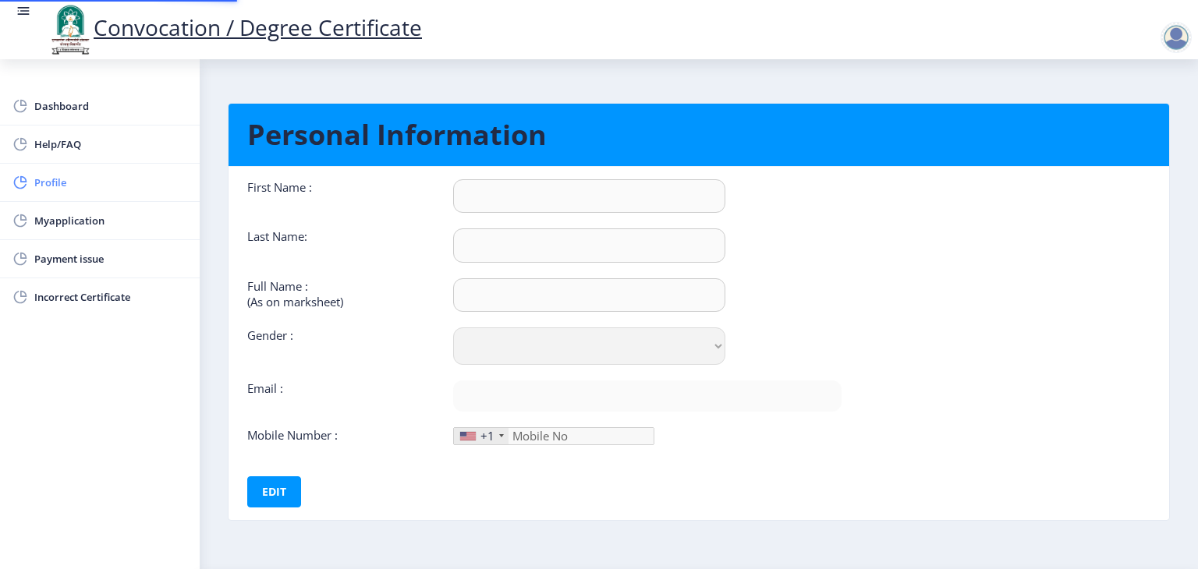
type input "9922455055"
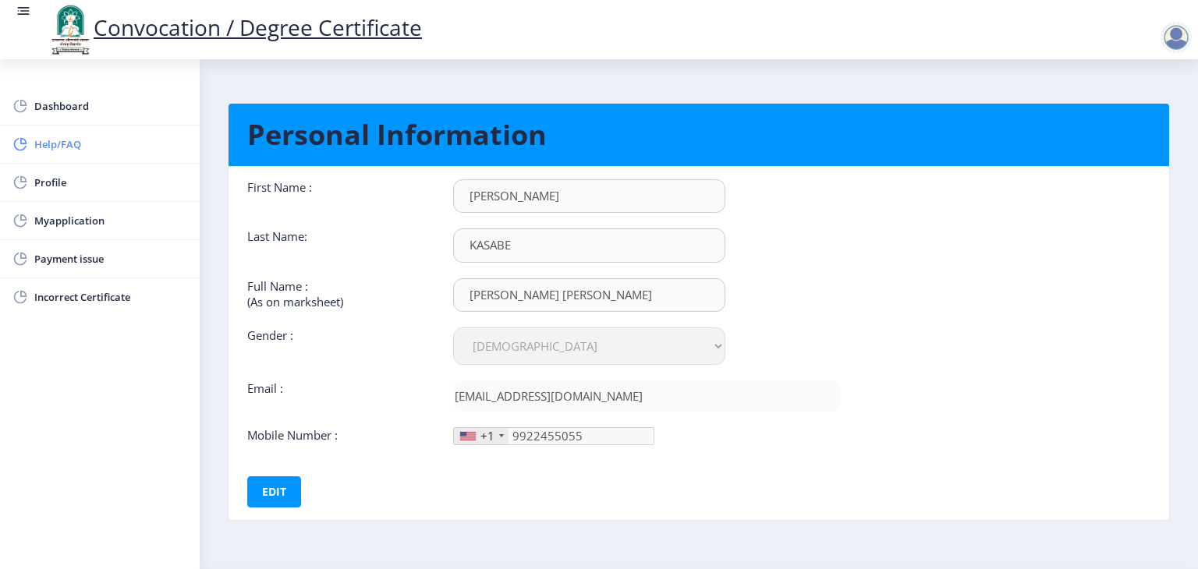
click at [69, 136] on span "Help/FAQ" at bounding box center [110, 144] width 153 height 19
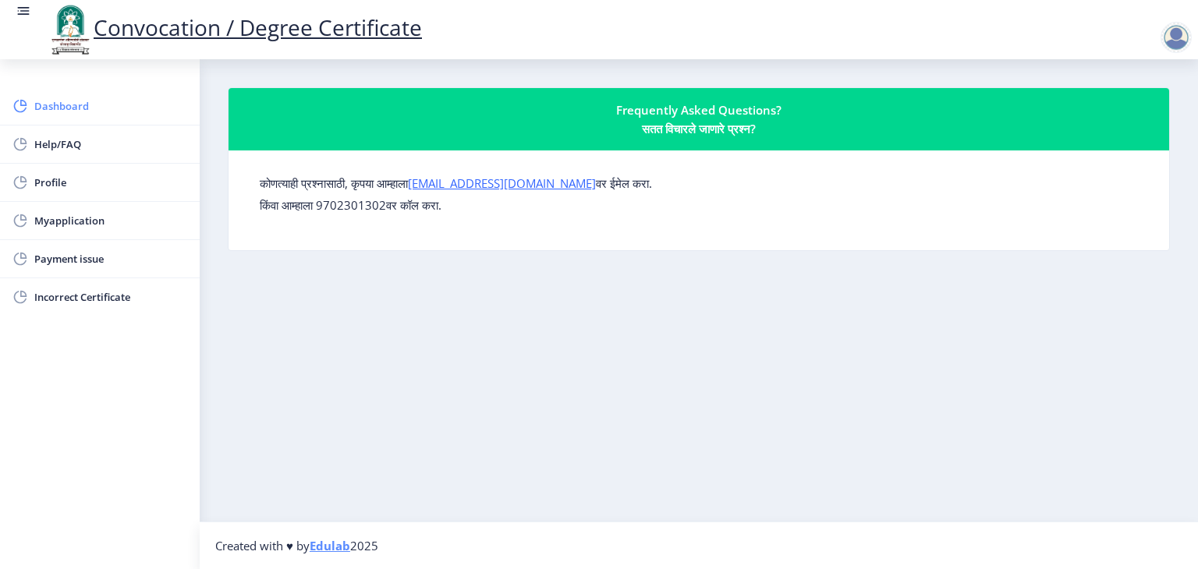
click at [76, 98] on span "Dashboard" at bounding box center [110, 106] width 153 height 19
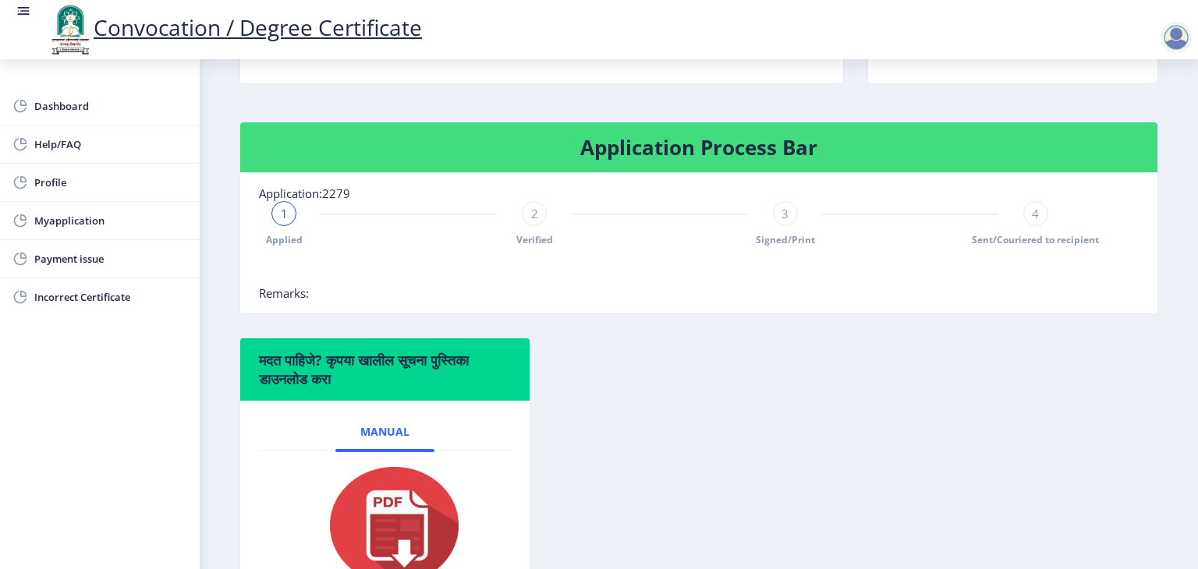
scroll to position [245, 0]
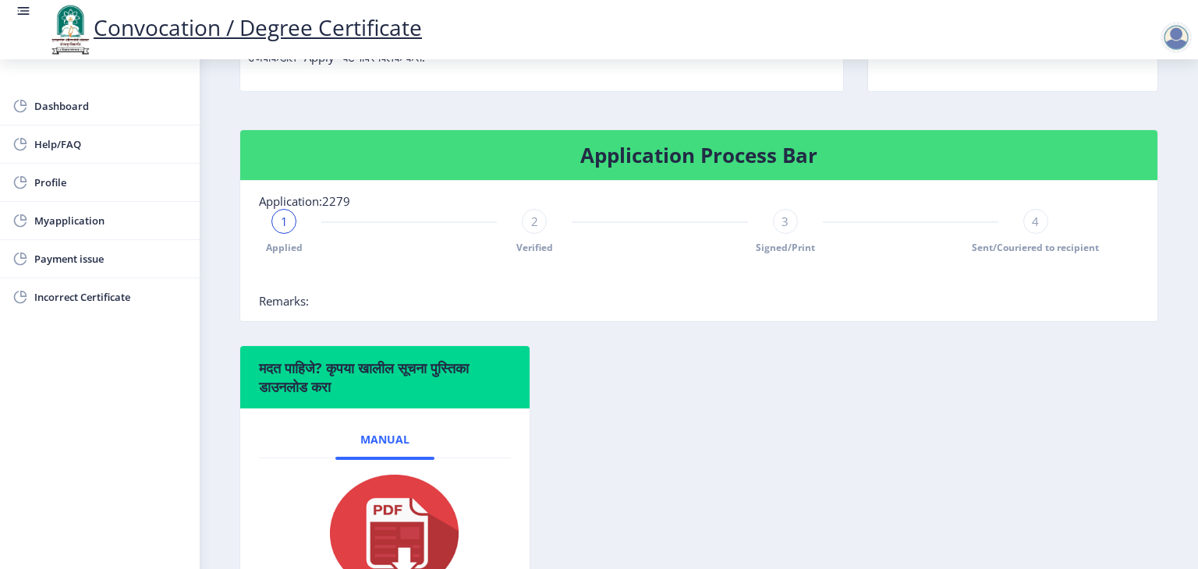
click at [528, 234] on div "2" at bounding box center [534, 221] width 25 height 25
click at [791, 234] on div "3" at bounding box center [785, 221] width 25 height 25
click at [1016, 252] on div "Applied Verified 3 Signed/Print 4 Sent/Couriered to recipient" at bounding box center [660, 231] width 802 height 45
click at [1182, 41] on div at bounding box center [1175, 37] width 31 height 31
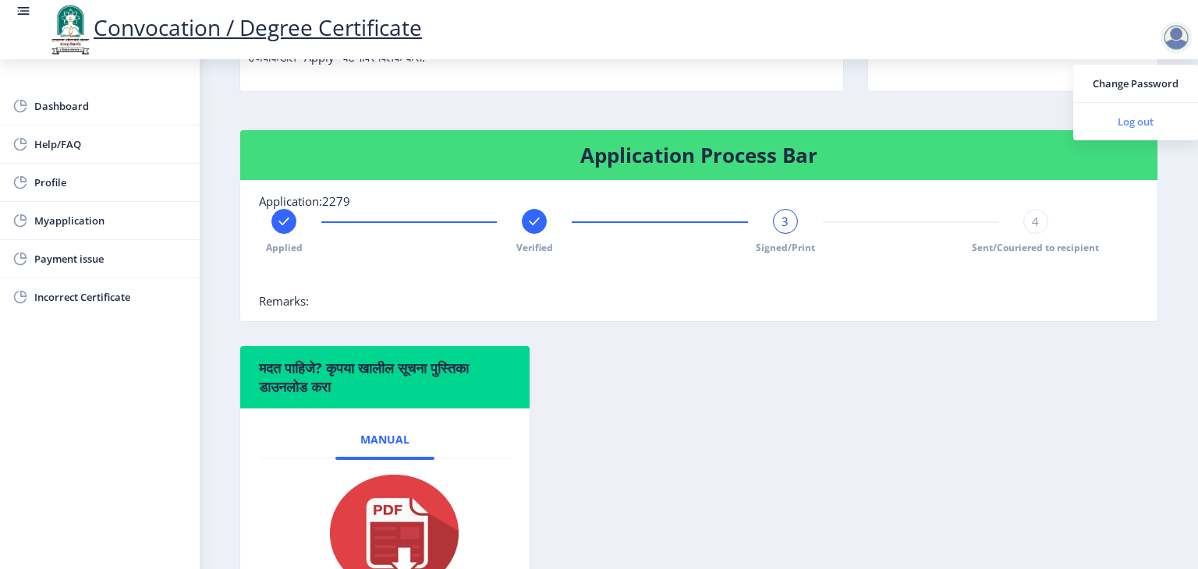
click at [1137, 119] on span "Log out" at bounding box center [1135, 121] width 100 height 19
